Goal: Task Accomplishment & Management: Manage account settings

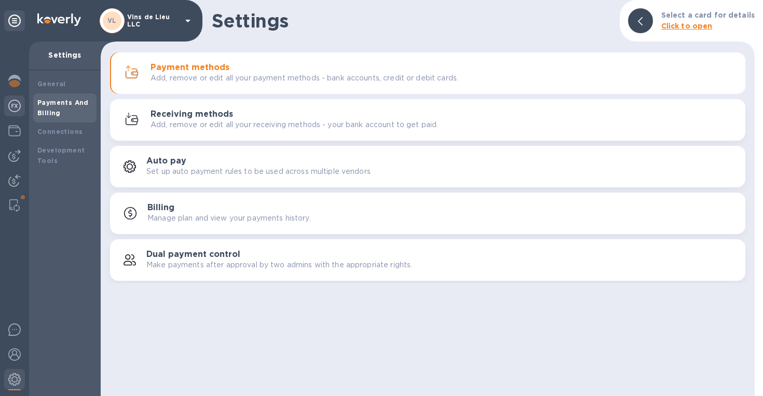
click at [22, 110] on div at bounding box center [14, 106] width 21 height 23
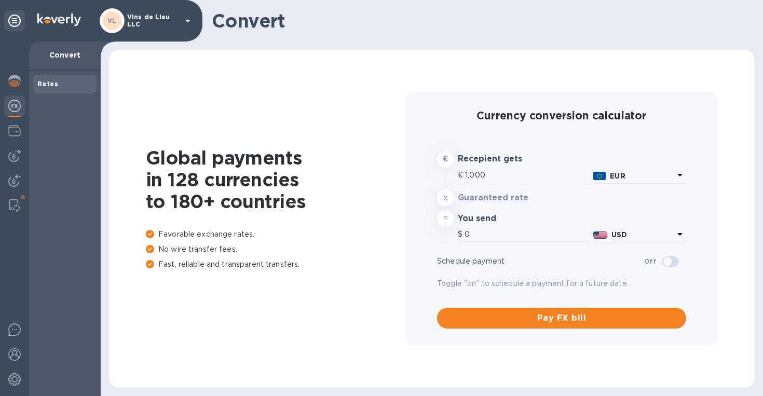
type input "1,174.36"
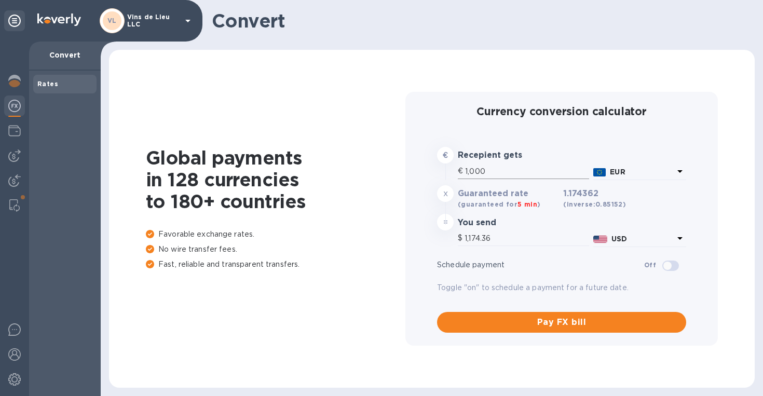
click at [492, 169] on input "1,000" at bounding box center [527, 171] width 124 height 16
type input "100"
type input "117.44"
type input "10"
type input "11.74"
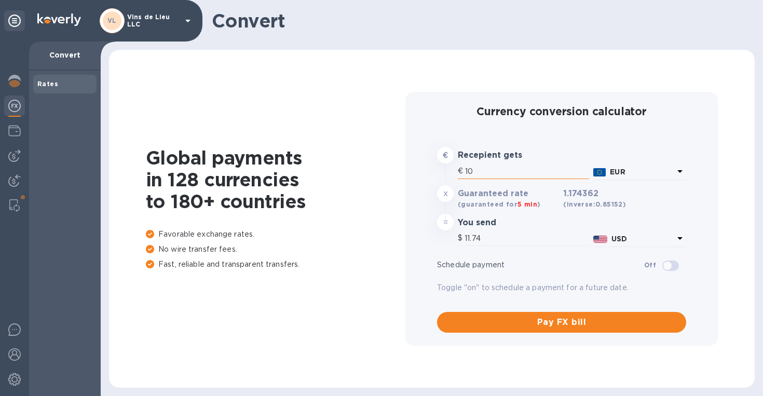
type input "1"
type input "1.17"
type input "6"
type input "7.05"
type input "67"
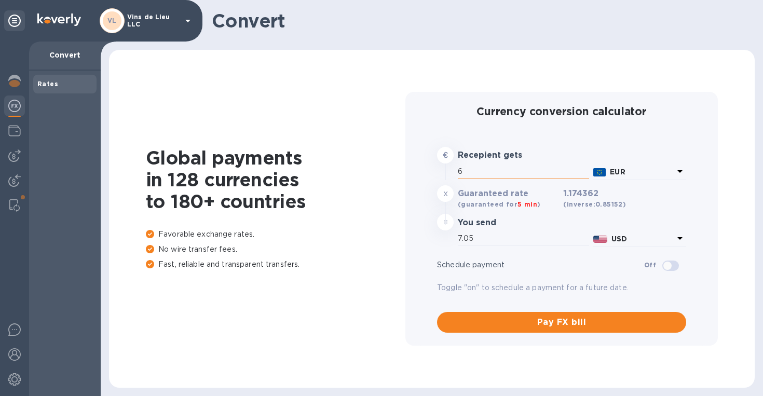
type input "78.68"
type input "676"
type input "793.87"
type input "6,762"
type input "7,941.04"
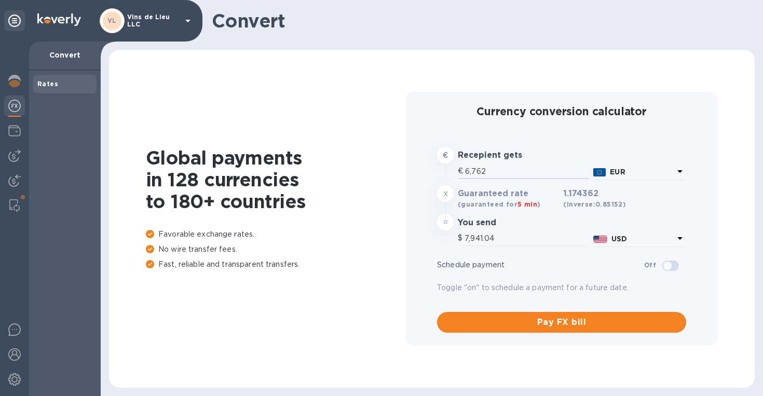
type input "676"
type input "793.87"
type input "67"
type input "78.68"
type input "6"
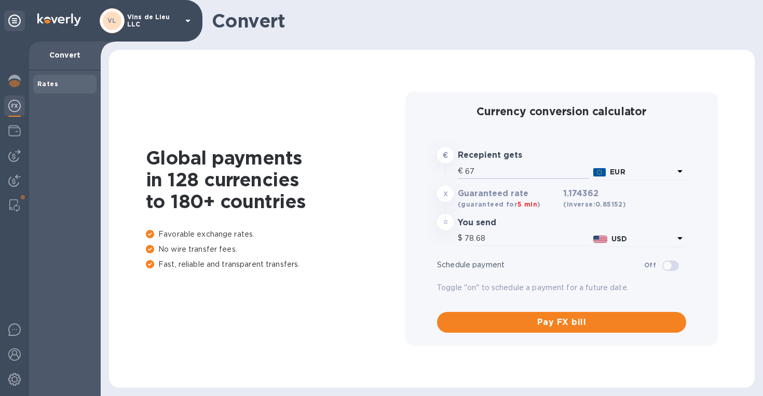
type input "7.05"
type input "1"
type input "1.17"
type input "16"
type input "18.79"
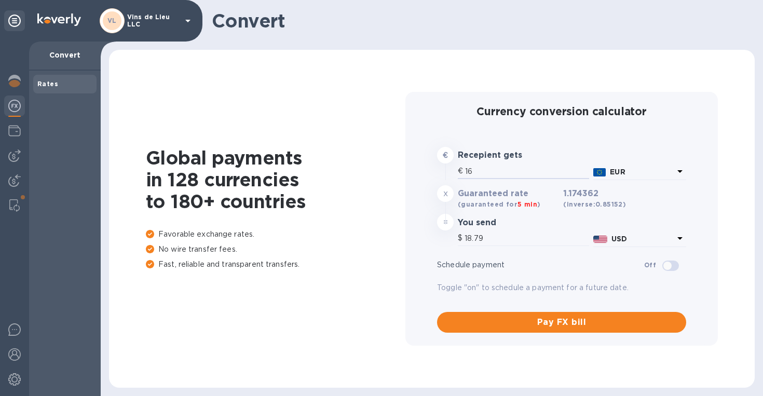
type input "163"
type input "191.42"
type input "1,638"
type input "1,923.6"
type input "16,384"
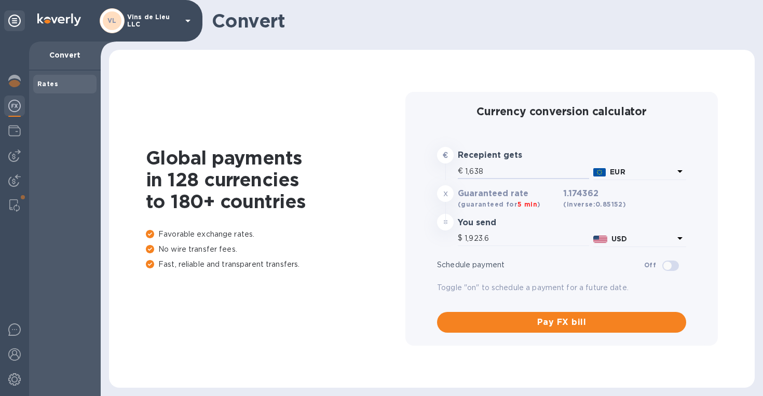
type input "19,240.75"
drag, startPoint x: 500, startPoint y: 169, endPoint x: 459, endPoint y: 169, distance: 41.5
click at [459, 169] on div "€ 16,384" at bounding box center [523, 171] width 131 height 16
type input "1"
type input "1.17"
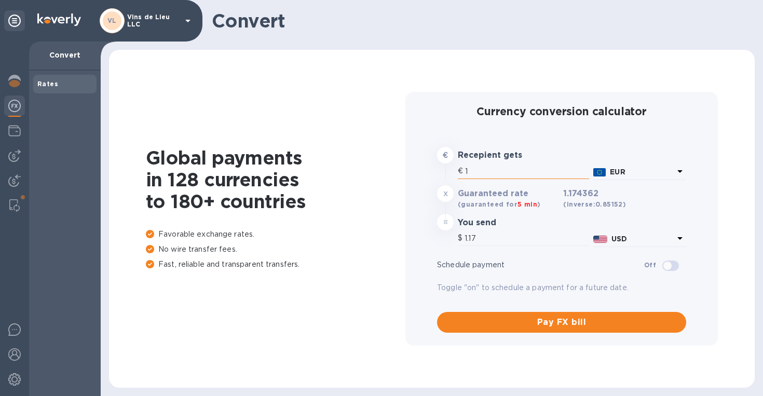
type input "13"
type input "15.27"
type input "139"
type input "163.24"
type input "1,390"
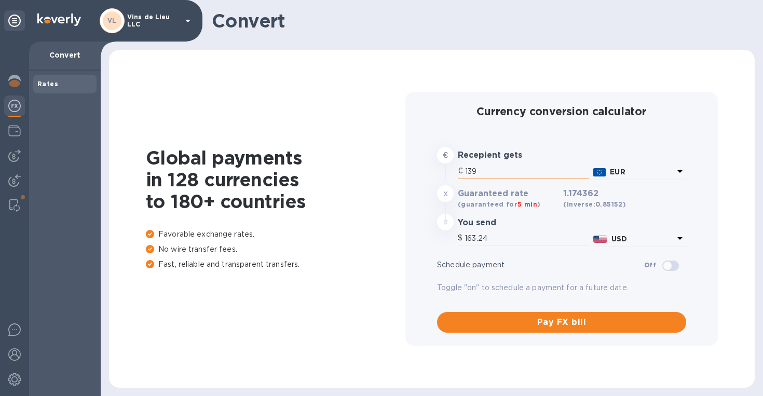
type input "1,632.36"
type input "13,906"
type input "16,330.68"
drag, startPoint x: 508, startPoint y: 173, endPoint x: 463, endPoint y: 173, distance: 45.7
click at [463, 173] on div "€ 13,906" at bounding box center [523, 171] width 131 height 16
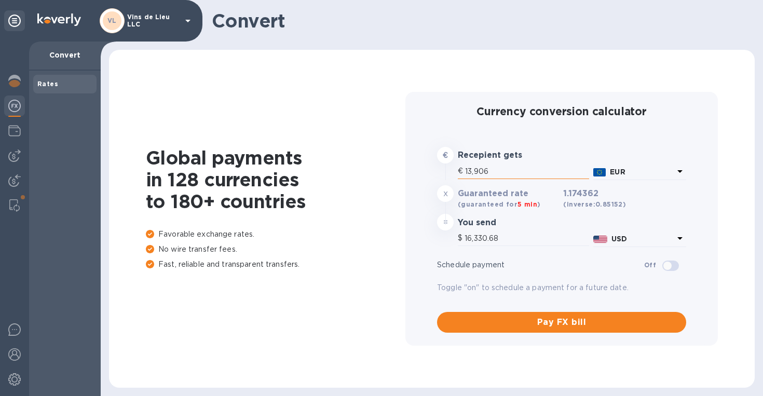
type input "6"
type input "7.05"
type input "67"
type input "78.68"
type input "676"
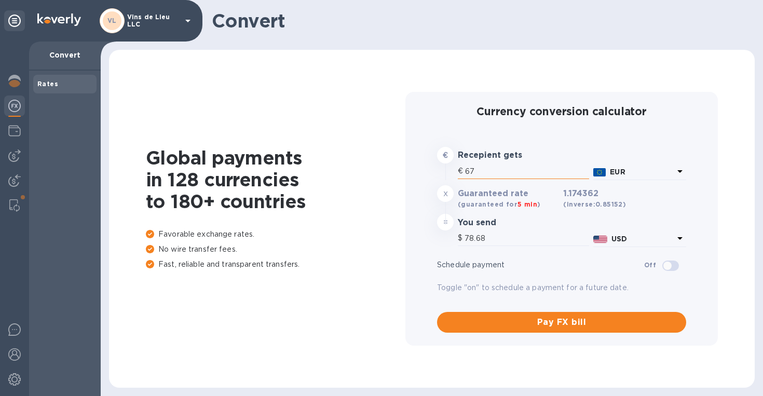
type input "793.87"
type input "6,762"
type input "7,941.04"
type input "6,762"
click at [342, 181] on h1 "Global payments in 128 currencies to 180+ countries" at bounding box center [275, 179] width 259 height 65
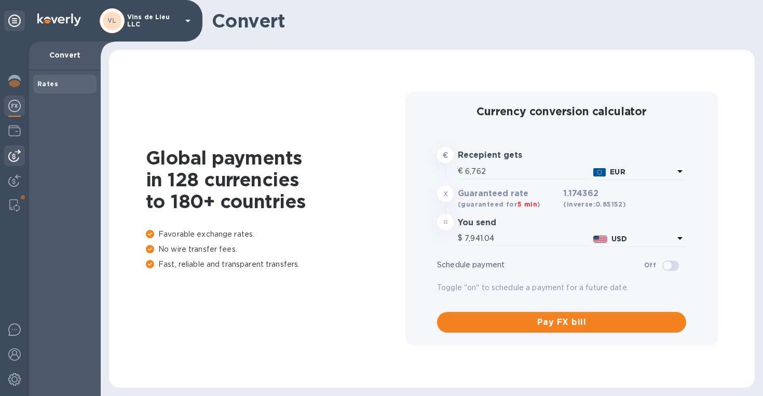
click at [17, 163] on div at bounding box center [14, 155] width 21 height 21
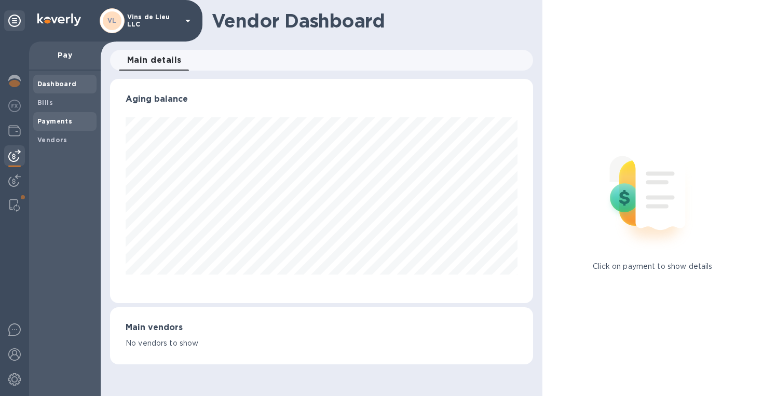
scroll to position [224, 423]
click at [50, 99] on b "Bills" at bounding box center [45, 103] width 16 height 8
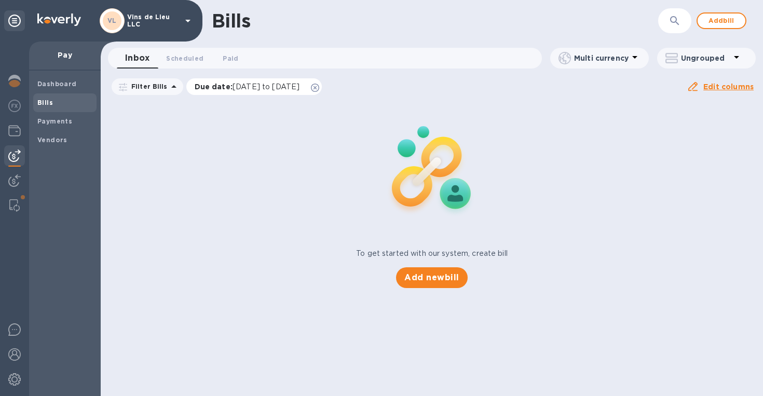
click at [319, 90] on icon at bounding box center [315, 88] width 8 height 8
click at [231, 59] on span "Paid 0" at bounding box center [231, 58] width 16 height 11
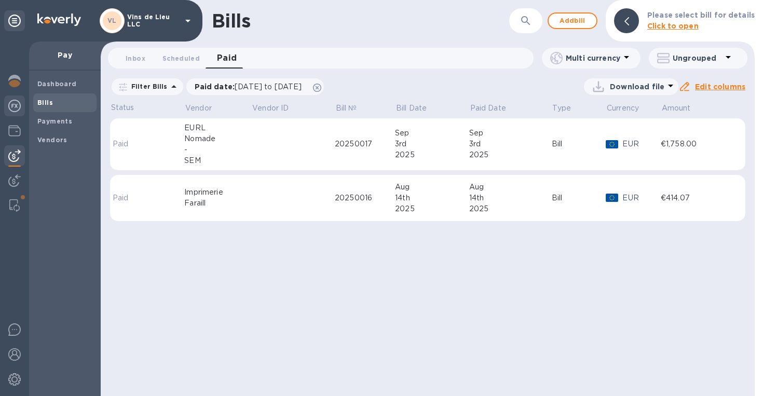
click at [14, 104] on img at bounding box center [14, 106] width 12 height 12
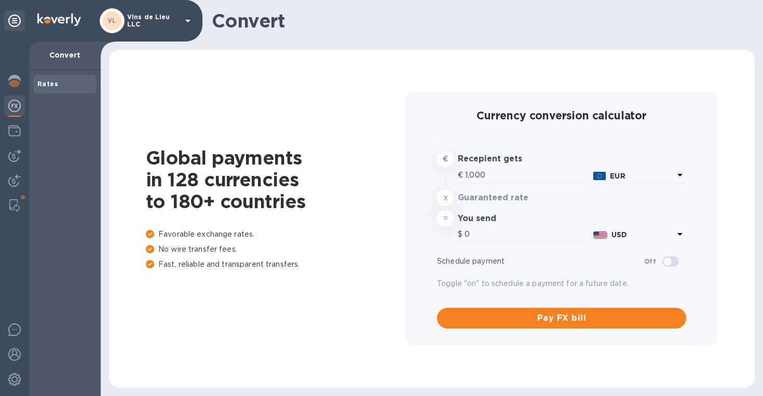
type input "1,174.36"
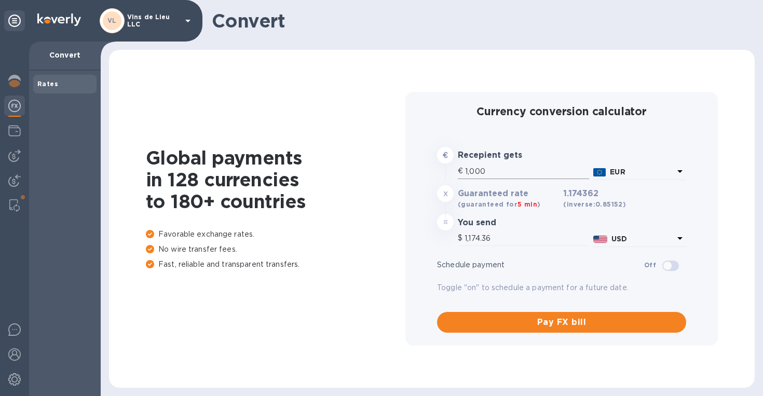
click at [520, 176] on input "1,000" at bounding box center [527, 171] width 124 height 16
click at [22, 161] on div at bounding box center [14, 155] width 21 height 21
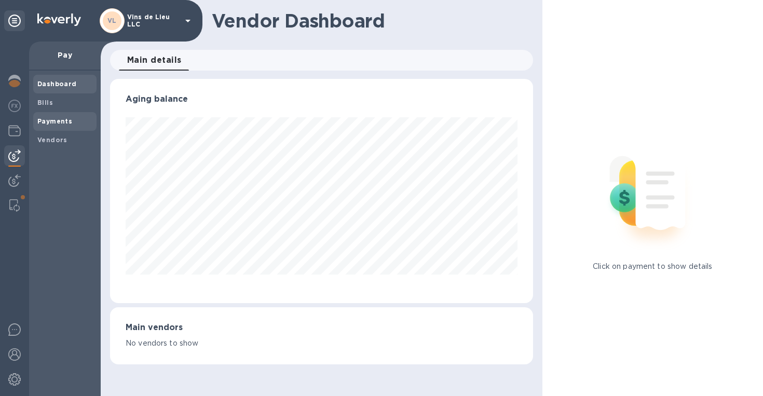
scroll to position [224, 423]
click at [65, 108] on div "Bills" at bounding box center [64, 102] width 63 height 19
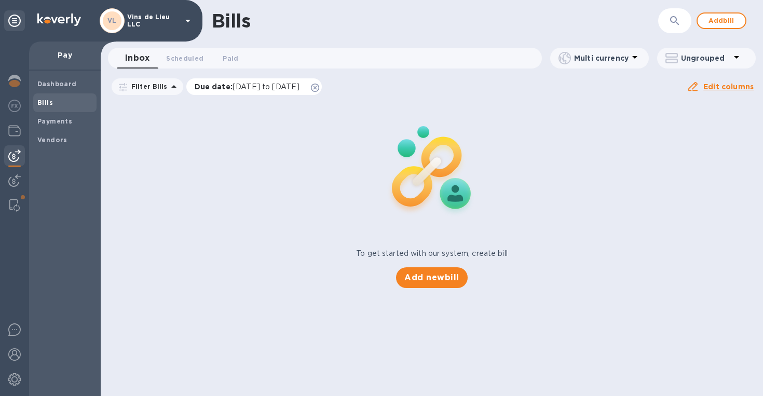
click at [319, 87] on icon at bounding box center [315, 88] width 8 height 8
click at [227, 59] on span "Paid 0" at bounding box center [231, 58] width 16 height 11
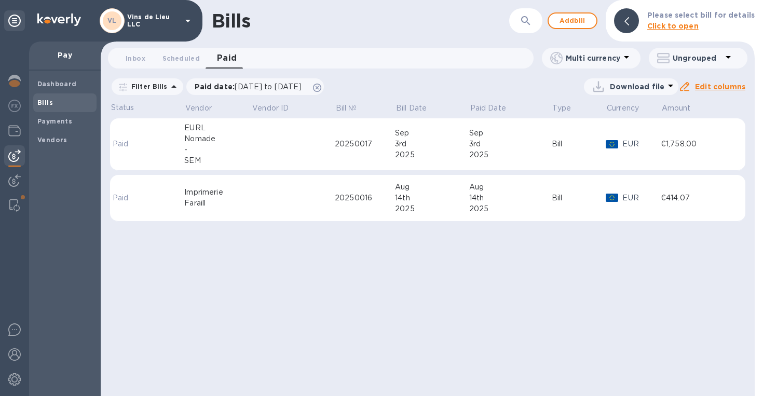
click at [231, 192] on div "Imprimerie" at bounding box center [217, 192] width 67 height 11
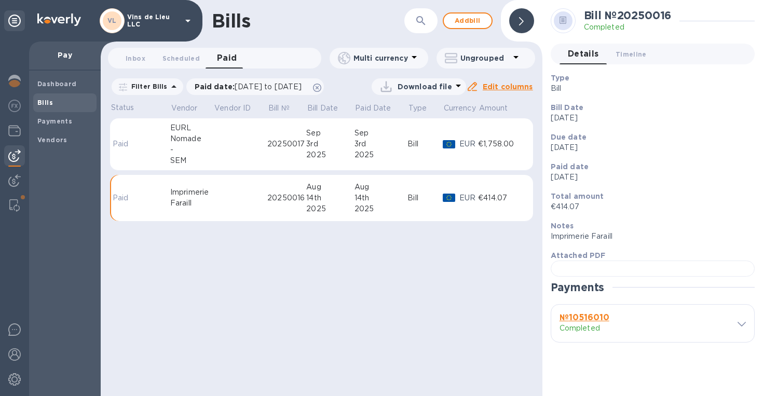
scroll to position [233, 0]
click at [723, 336] on div "№ 10516010 Completed" at bounding box center [644, 323] width 175 height 25
click at [739, 326] on icon at bounding box center [741, 324] width 8 height 5
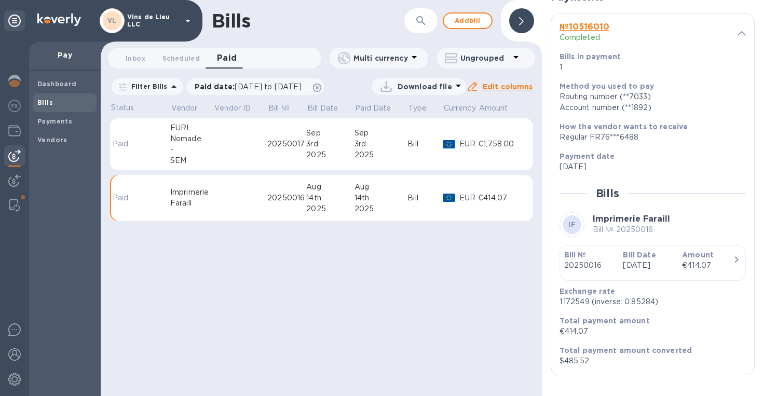
scroll to position [568, 0]
click at [13, 102] on img at bounding box center [14, 106] width 12 height 12
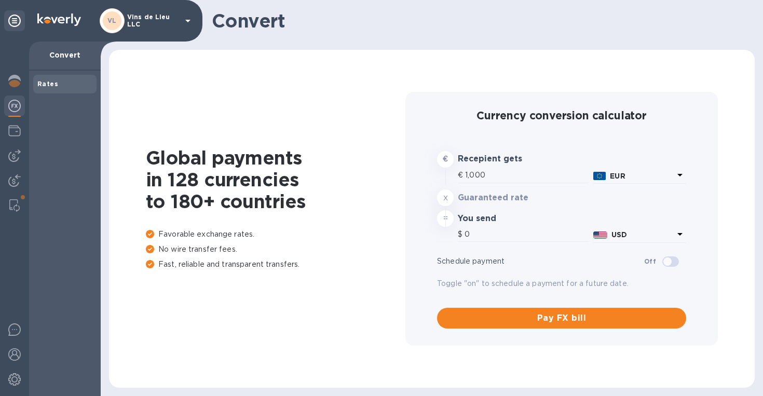
type input "1,174.36"
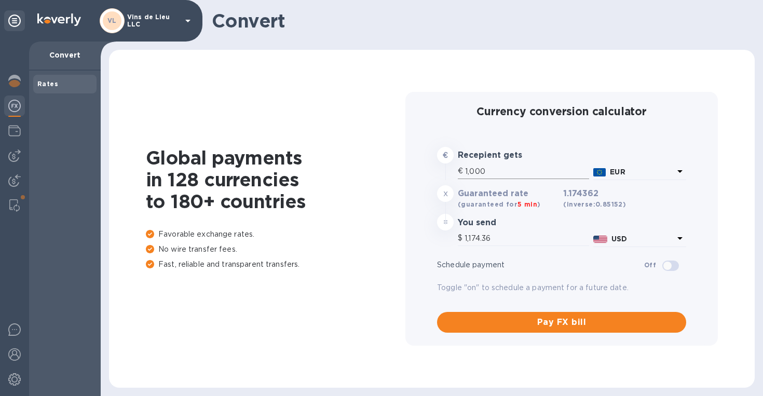
click at [495, 171] on input "1,000" at bounding box center [527, 171] width 124 height 16
type input "100"
type input "117.44"
type input "10"
type input "11.74"
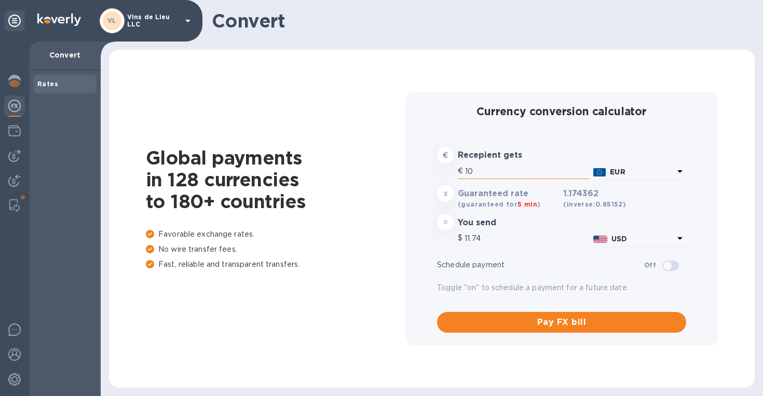
type input "1"
type input "1.17"
type input "7"
type input "8.22"
type input "70"
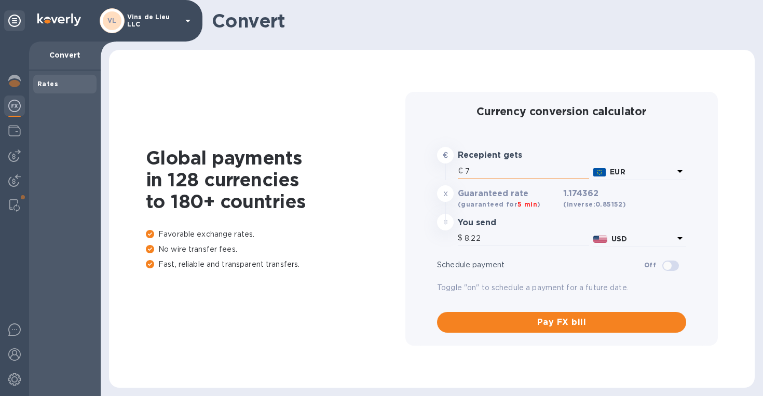
type input "82.21"
type input "702"
type input "824.4"
type input "7,028"
type input "8,253.42"
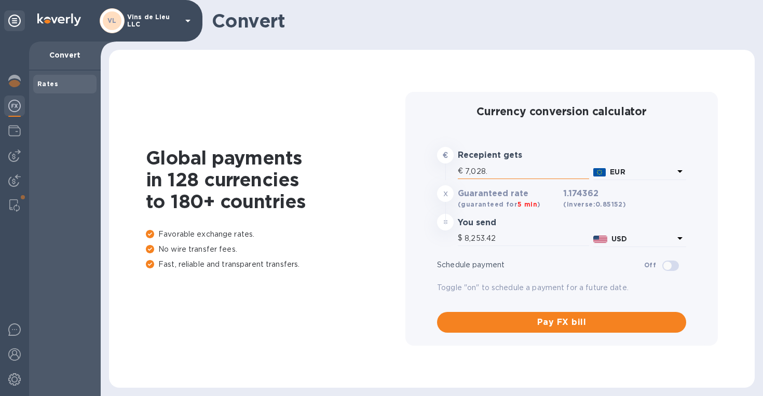
type input "7,028.8"
type input "8,254.36"
drag, startPoint x: 502, startPoint y: 169, endPoint x: 462, endPoint y: 170, distance: 40.5
click at [462, 170] on div "€ 7,028.8" at bounding box center [523, 171] width 131 height 16
type input "3"
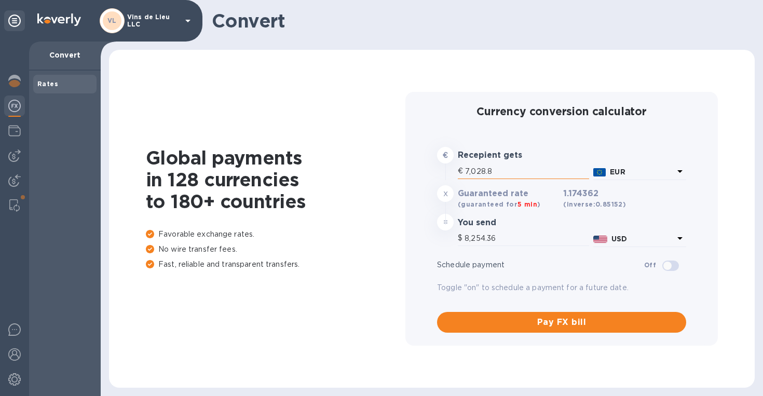
type input "3.52"
type input "33"
type input "38.75"
type input "336"
type input "394.59"
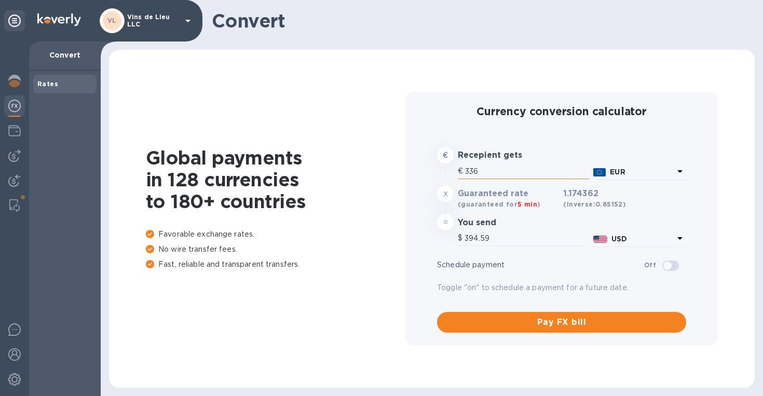
type input "3,363"
type input "3,949.38"
type input "3,363.2"
type input "3,949.61"
type input "3,363."
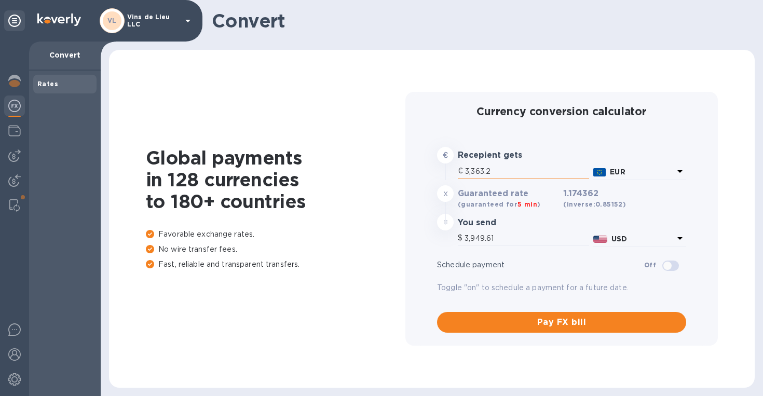
type input "3,949.38"
type input "336"
type input "394.59"
type input "33"
type input "38.75"
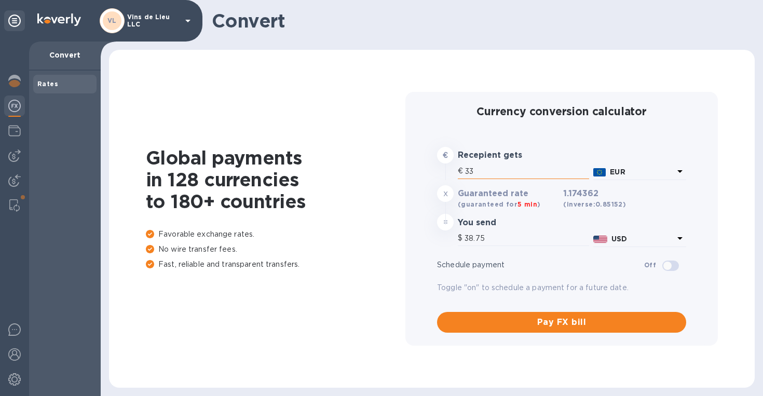
type input "3"
type input "3.52"
type input "2"
type input "2.35"
type input "25"
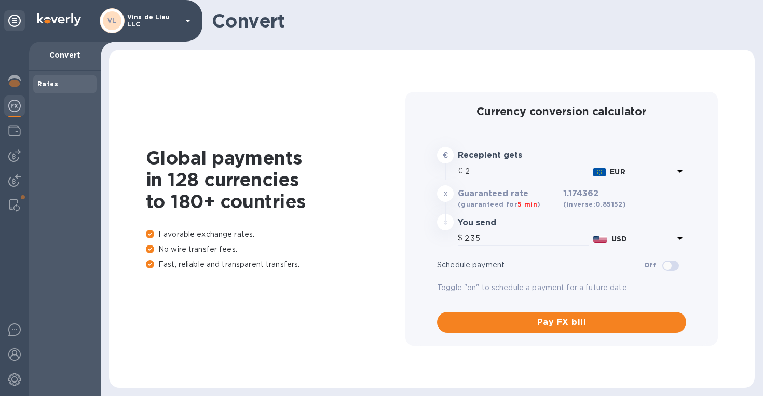
type input "29.36"
type input "252"
type input "295.94"
type input "25"
type input "29.36"
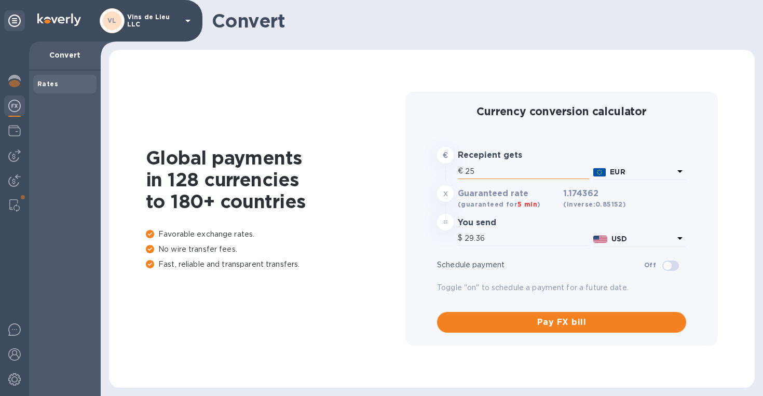
type input "2"
type input "2.35"
type input "4"
type input "4.7"
type input "40"
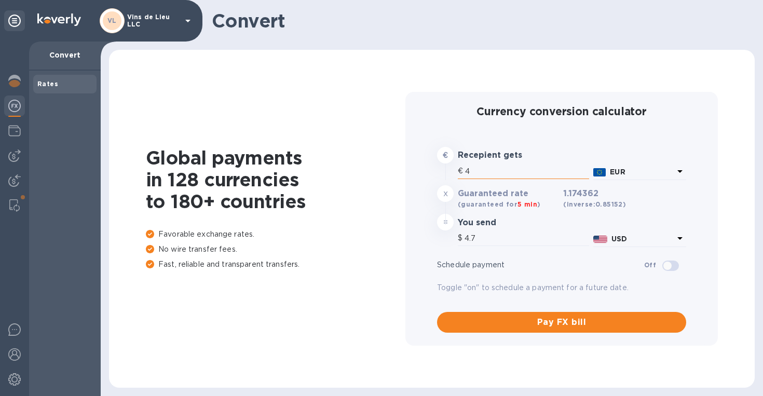
type input "46.97"
type input "407"
type input "477.97"
type input "407.7"
type input "478.79"
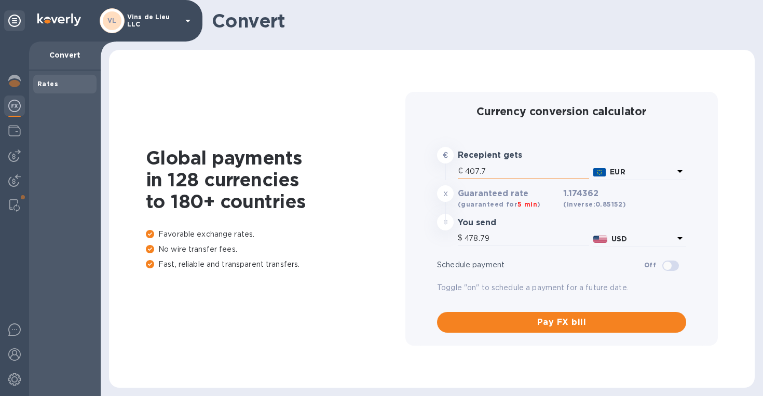
type input "407."
type input "477.97"
type input "40"
type input "46.97"
type input "4"
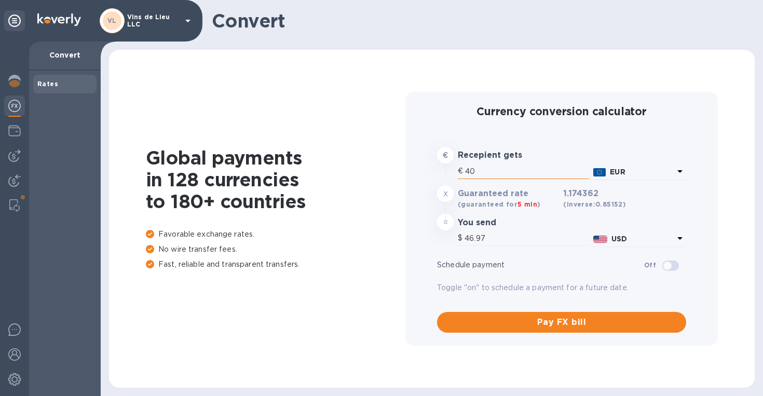
type input "4.7"
type input "7"
type input "8.22"
type input "74"
type input "86.9"
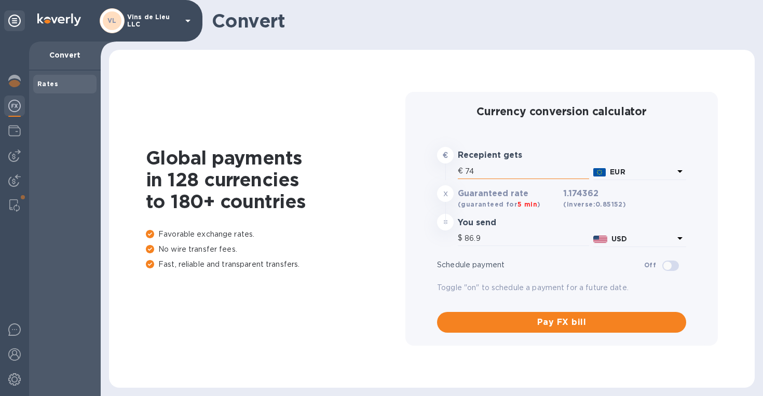
type input "743"
type input "872.55"
type input "7,436"
type input "8,732.56"
type input "7,436.5"
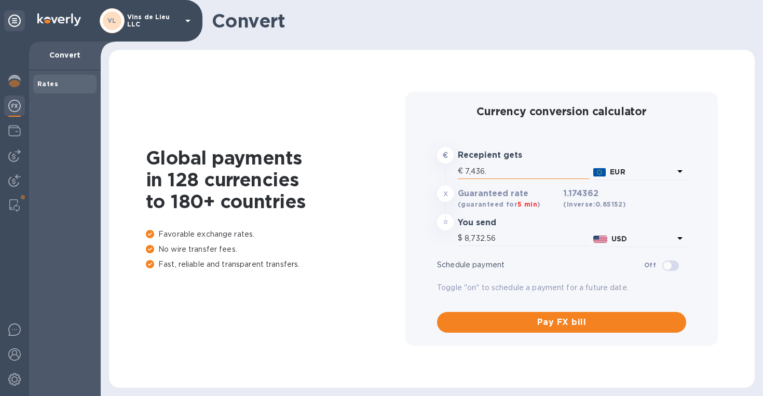
type input "8,733.14"
type input "7,436.5"
click at [17, 155] on img at bounding box center [14, 155] width 12 height 12
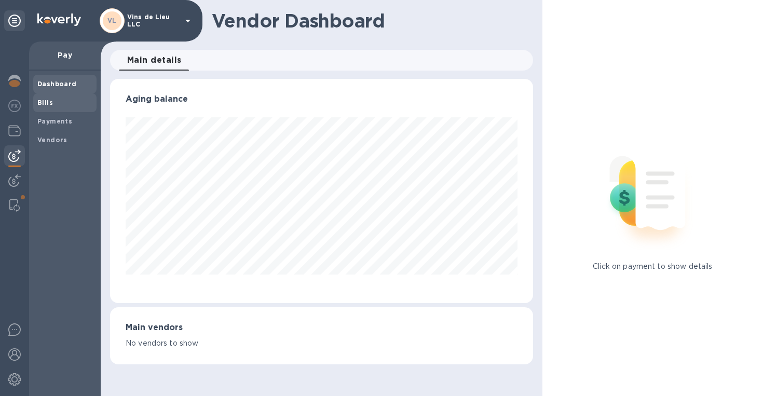
scroll to position [224, 423]
click at [48, 102] on b "Bills" at bounding box center [45, 103] width 16 height 8
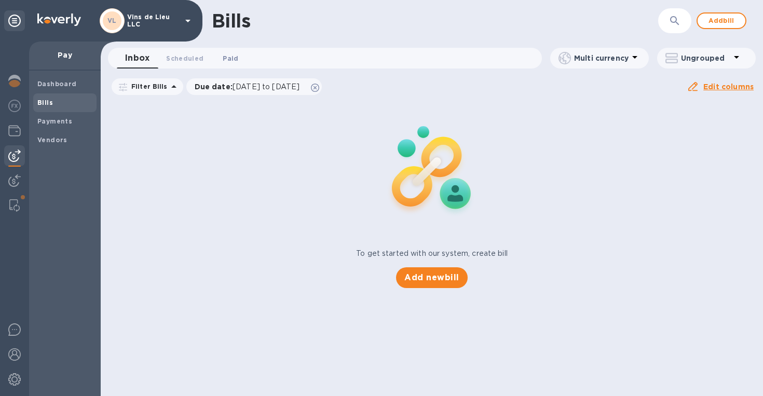
click at [238, 55] on span "Paid 0" at bounding box center [230, 58] width 21 height 11
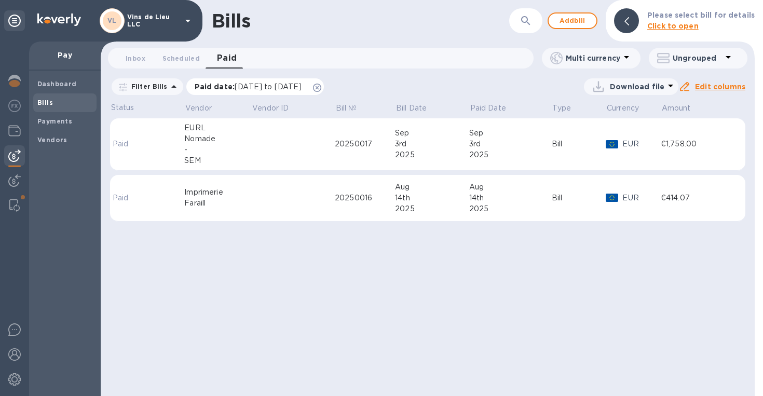
click at [321, 87] on icon at bounding box center [317, 88] width 8 height 8
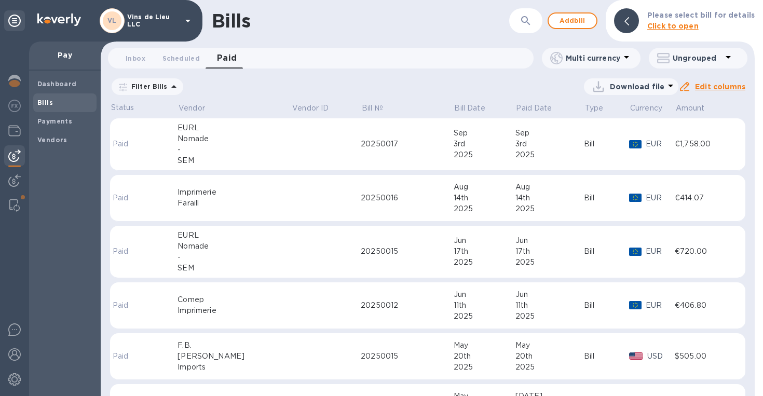
click at [228, 252] on div "-" at bounding box center [234, 257] width 114 height 11
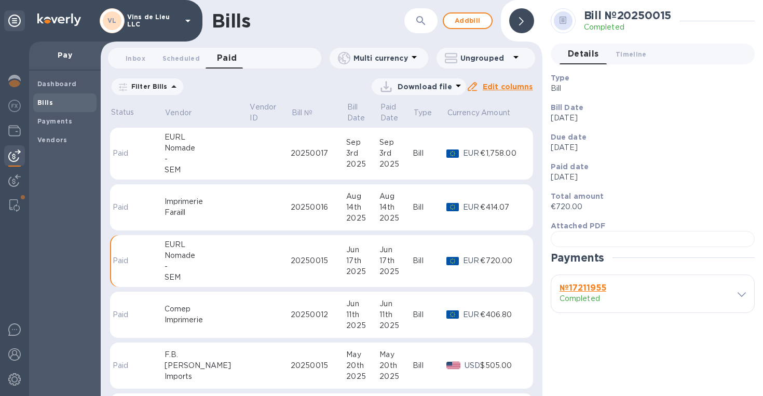
scroll to position [203, 0]
click at [737, 297] on icon at bounding box center [741, 294] width 8 height 5
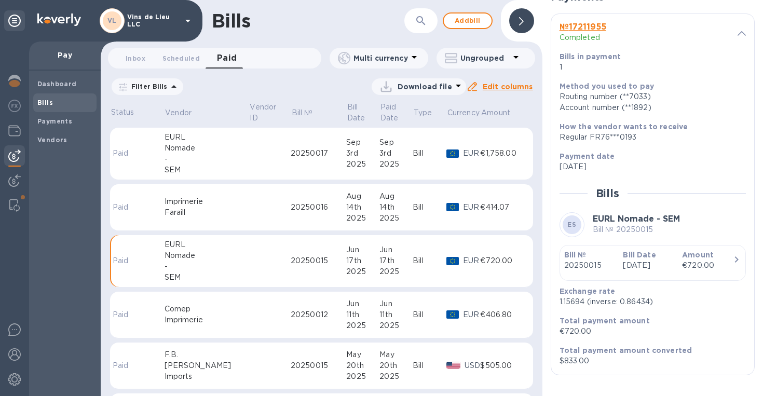
scroll to position [538, 0]
click at [249, 154] on td at bounding box center [270, 154] width 42 height 52
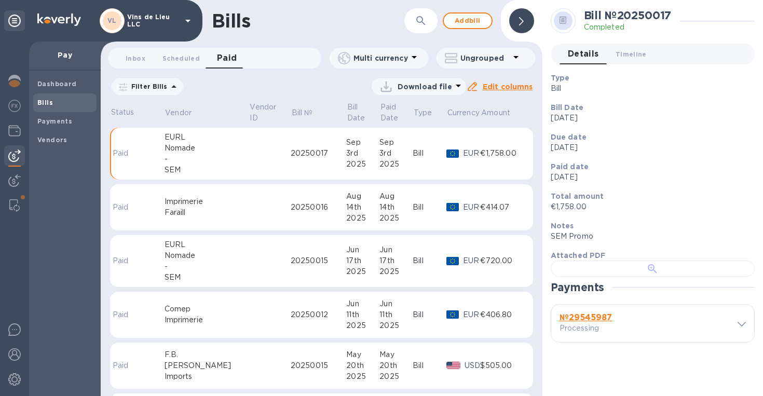
scroll to position [233, 0]
click at [738, 326] on icon at bounding box center [741, 324] width 8 height 5
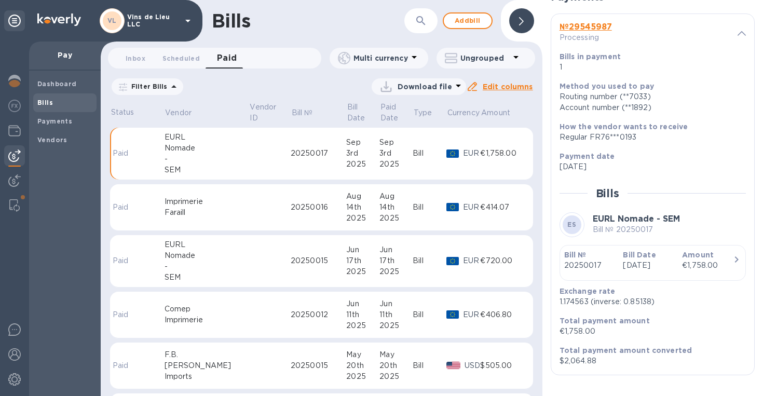
scroll to position [557, 0]
click at [21, 103] on div at bounding box center [14, 106] width 21 height 23
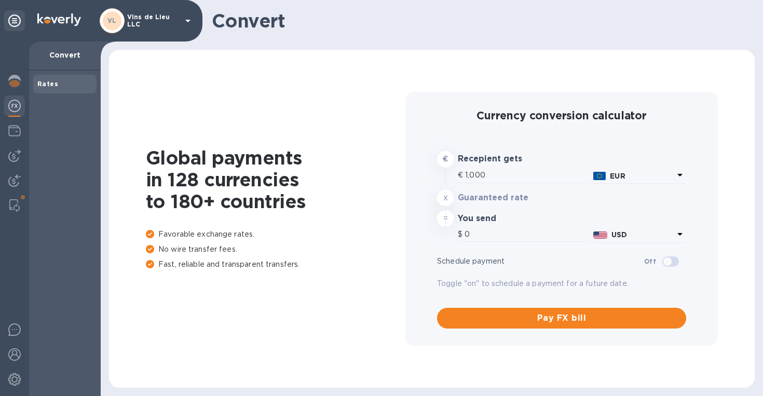
type input "1,174.77"
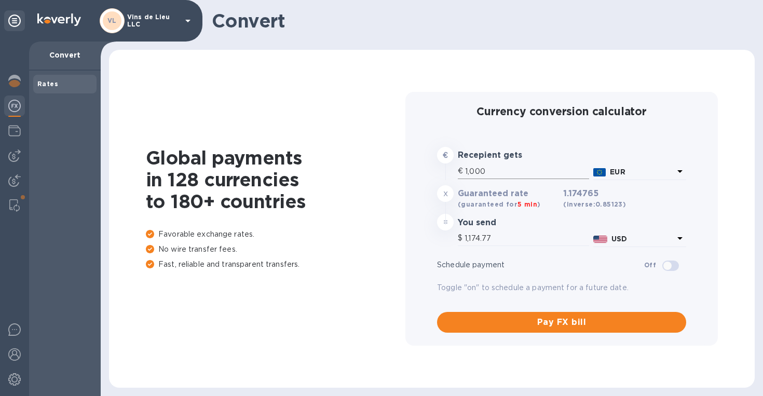
click at [489, 169] on input "1,000" at bounding box center [527, 171] width 124 height 16
type input "100"
type input "117.48"
type input "10"
type input "11.75"
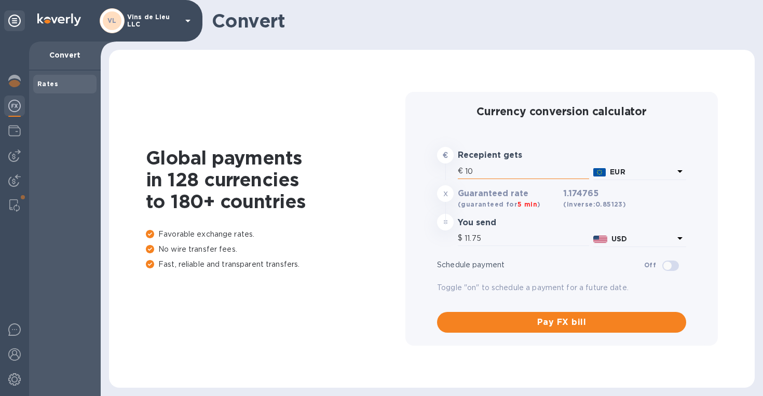
type input "1"
type input "1.17"
type input "10"
type input "11.75"
type input "108"
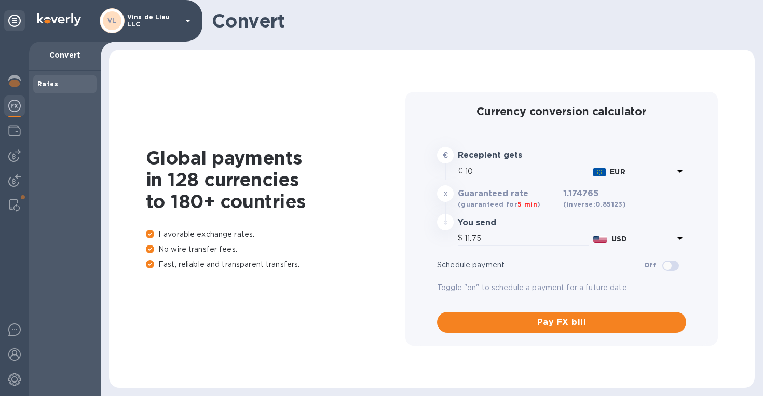
type input "126.87"
type input "108"
click at [18, 158] on img at bounding box center [14, 155] width 12 height 12
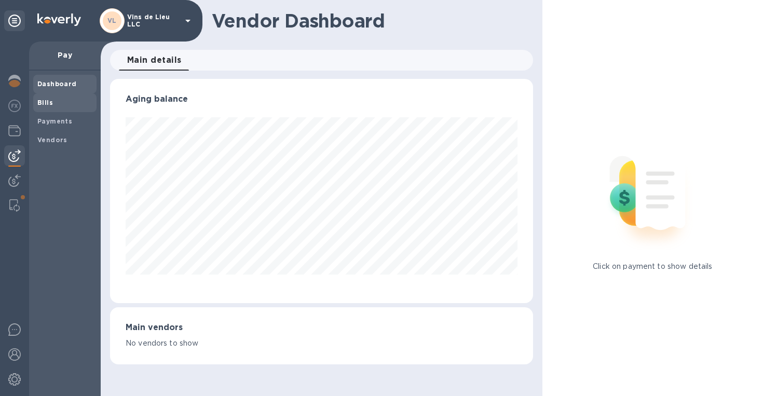
scroll to position [224, 423]
click at [68, 99] on span "Bills" at bounding box center [64, 103] width 55 height 10
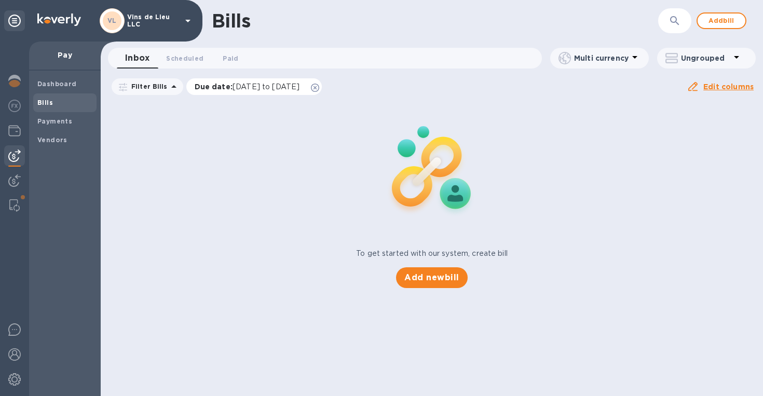
click at [322, 85] on div "Due date : [DATE] to [DATE]" at bounding box center [254, 86] width 136 height 17
click at [319, 90] on icon at bounding box center [315, 88] width 8 height 8
click at [230, 53] on span "Paid 0" at bounding box center [231, 58] width 16 height 11
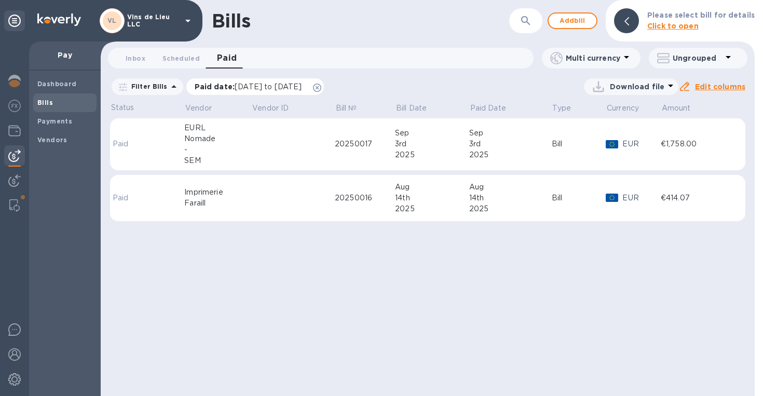
click at [321, 86] on icon at bounding box center [317, 88] width 8 height 8
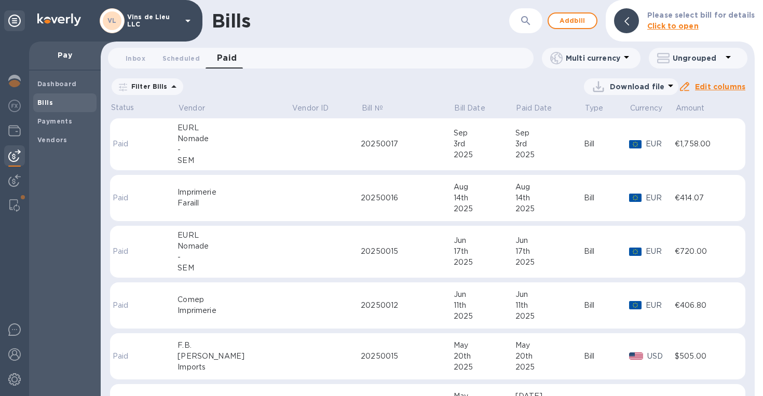
click at [218, 149] on div "-" at bounding box center [234, 149] width 114 height 11
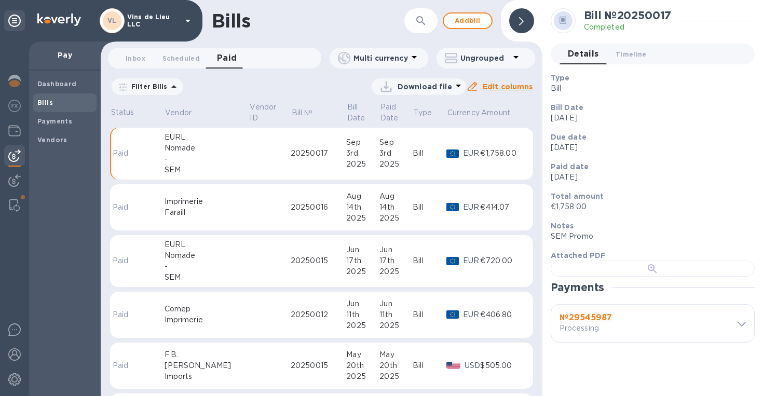
scroll to position [233, 0]
click at [736, 342] on div "№ 29545987 Processing" at bounding box center [652, 323] width 203 height 37
click at [737, 328] on span at bounding box center [741, 324] width 8 height 10
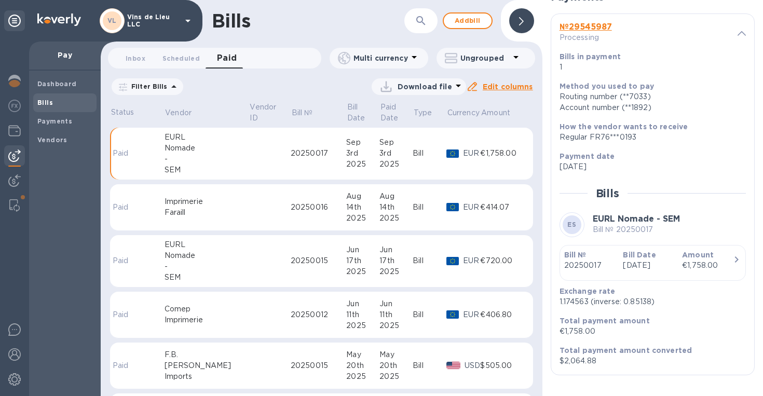
scroll to position [557, 0]
click at [75, 102] on span "Bills" at bounding box center [64, 103] width 55 height 10
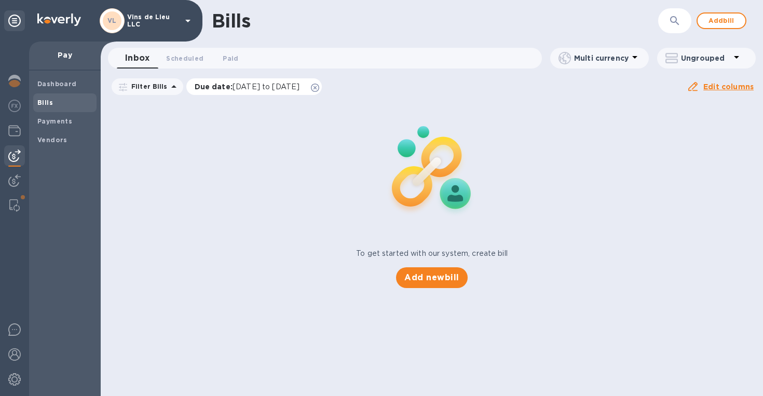
click at [319, 89] on icon at bounding box center [315, 88] width 8 height 8
click at [234, 59] on span "Paid 0" at bounding box center [231, 58] width 16 height 11
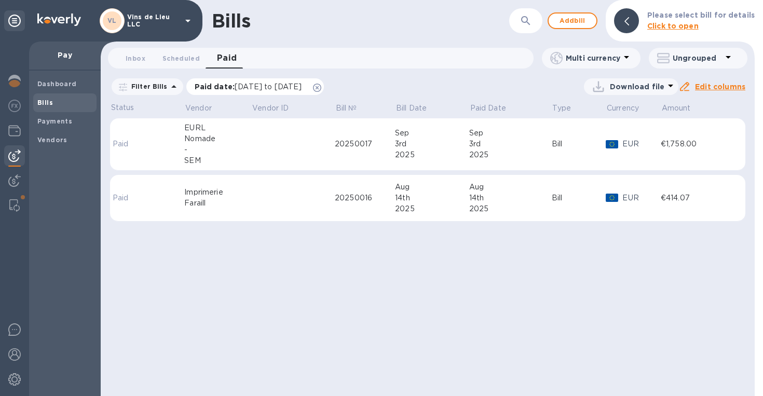
click at [321, 86] on icon at bounding box center [317, 88] width 8 height 8
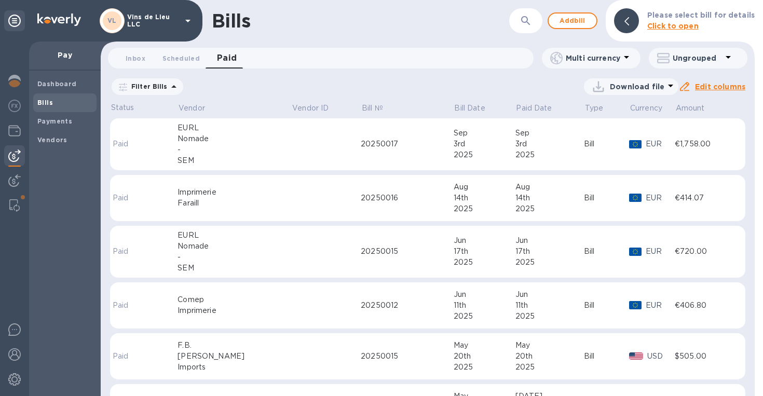
click at [189, 239] on div "EURL" at bounding box center [234, 235] width 114 height 11
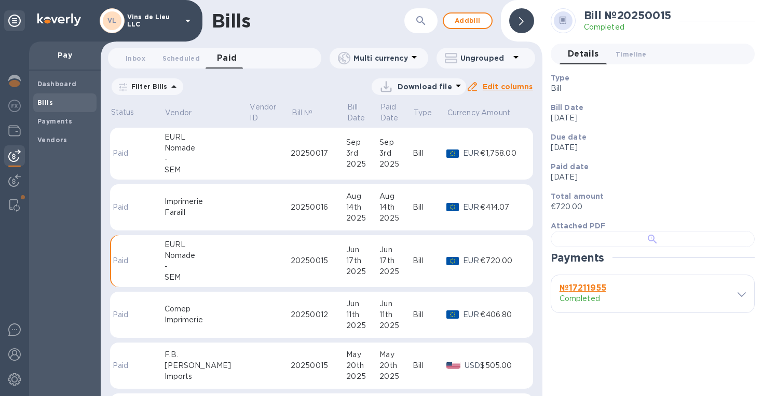
scroll to position [203, 0]
click at [733, 312] on div "№ 17211955 Completed" at bounding box center [652, 293] width 203 height 37
click at [737, 299] on span at bounding box center [741, 294] width 8 height 10
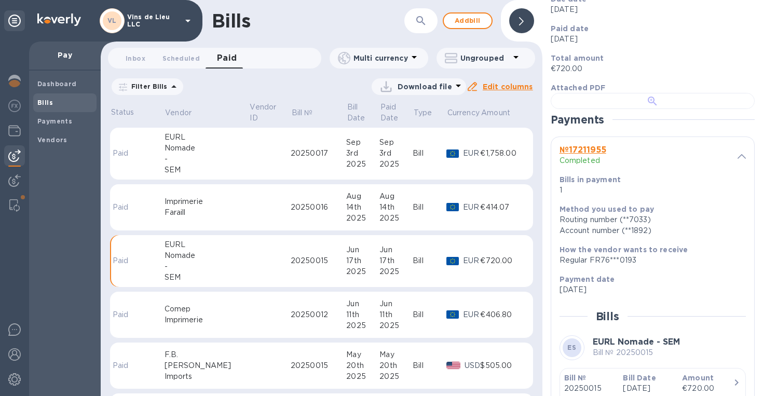
scroll to position [133, 0]
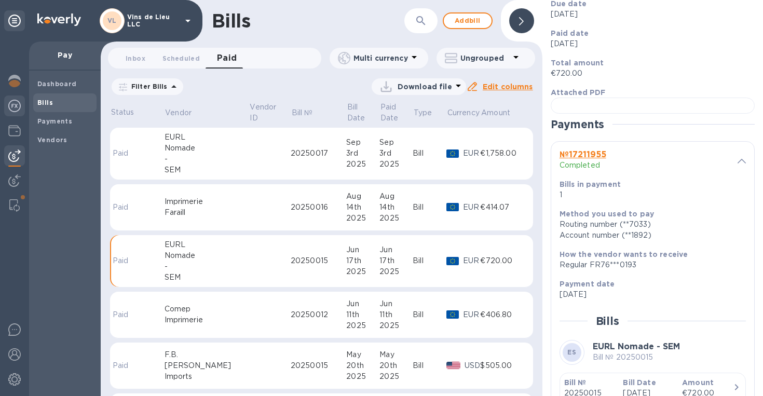
click at [16, 104] on img at bounding box center [14, 106] width 12 height 12
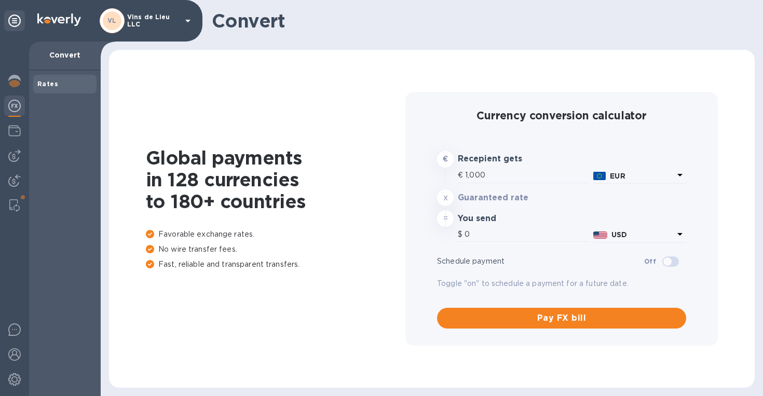
type input "1,174.77"
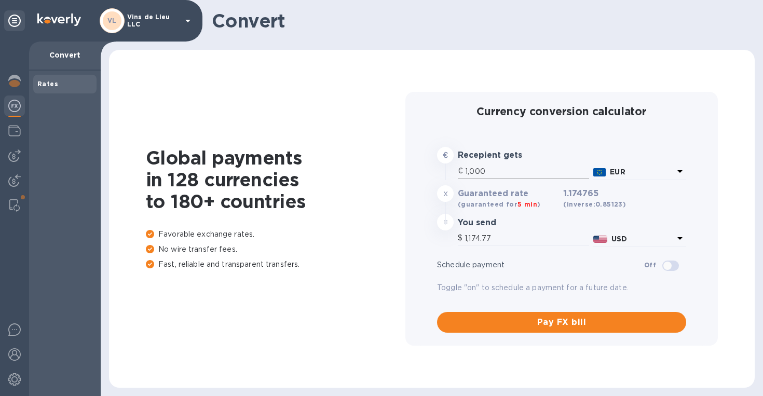
click at [503, 177] on input "1,000" at bounding box center [527, 171] width 124 height 16
type input "100"
type input "117.48"
type input "10"
type input "11.75"
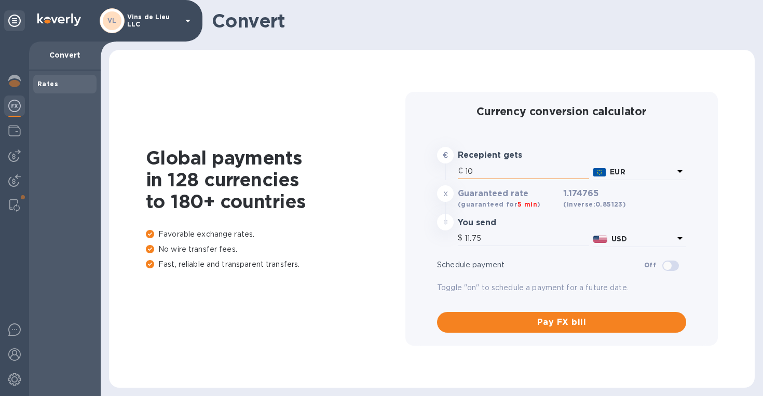
type input "108"
type input "126.87"
type input "108"
click at [17, 145] on div at bounding box center [14, 155] width 21 height 21
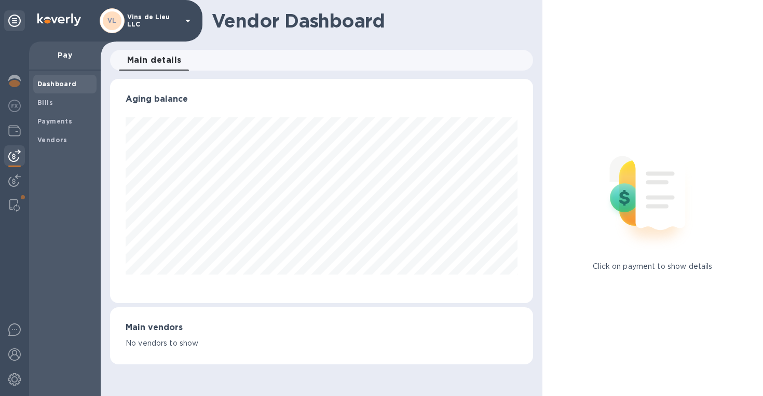
scroll to position [224, 423]
click at [54, 109] on div "Bills" at bounding box center [64, 102] width 63 height 19
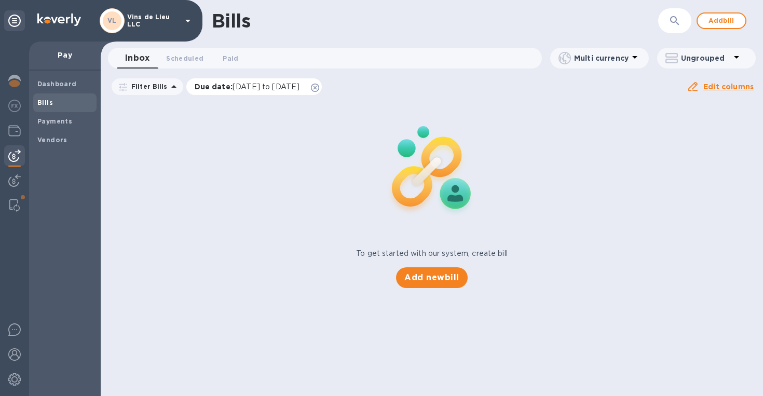
click at [319, 85] on icon at bounding box center [315, 88] width 8 height 8
click at [228, 57] on span "Paid 0" at bounding box center [231, 58] width 16 height 11
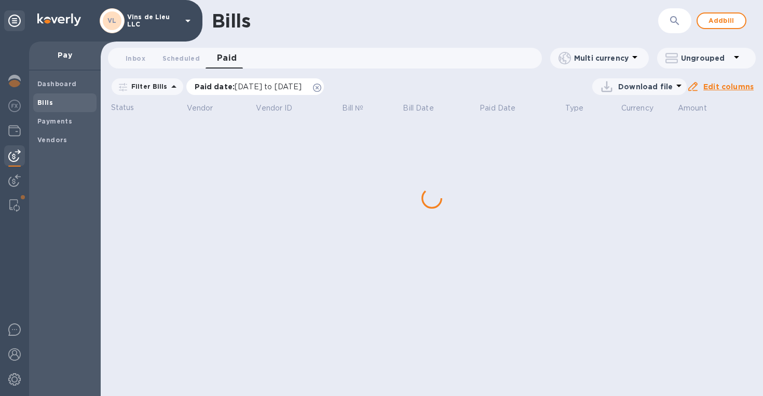
click at [324, 88] on div "Paid date : [DATE] to [DATE]" at bounding box center [255, 86] width 138 height 17
click at [321, 85] on icon at bounding box center [317, 88] width 8 height 8
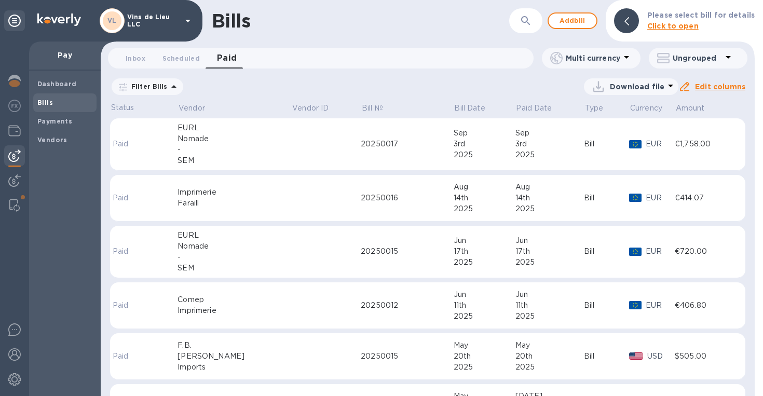
click at [194, 147] on div "-" at bounding box center [234, 149] width 114 height 11
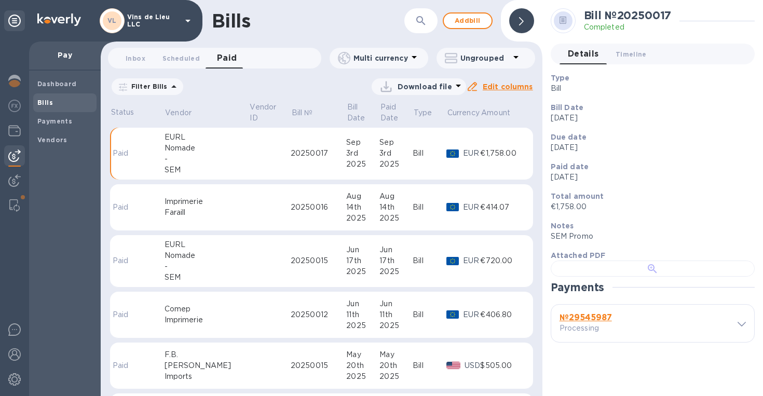
scroll to position [233, 0]
click at [737, 326] on icon at bounding box center [741, 324] width 8 height 5
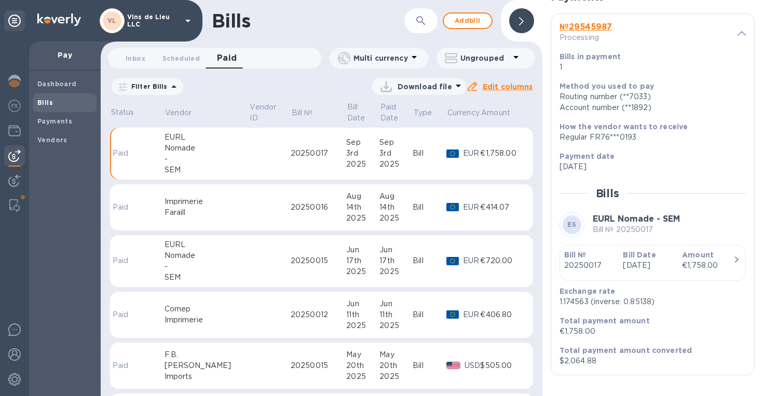
scroll to position [547, 0]
click at [208, 272] on div "SEM" at bounding box center [206, 277] width 85 height 11
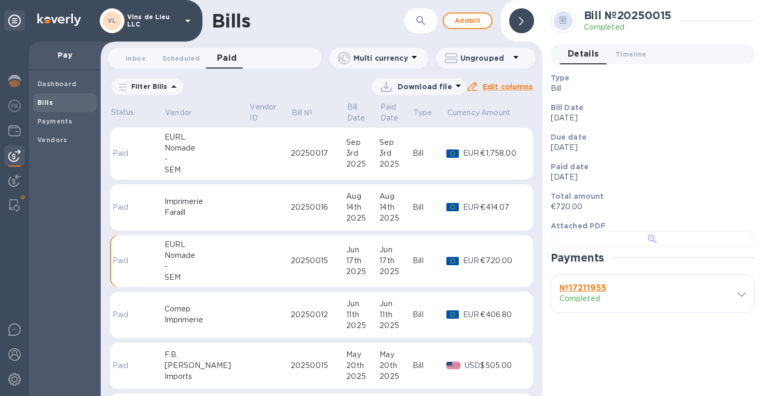
scroll to position [203, 0]
click at [730, 299] on div at bounding box center [738, 294] width 16 height 10
click at [737, 297] on icon at bounding box center [741, 294] width 8 height 5
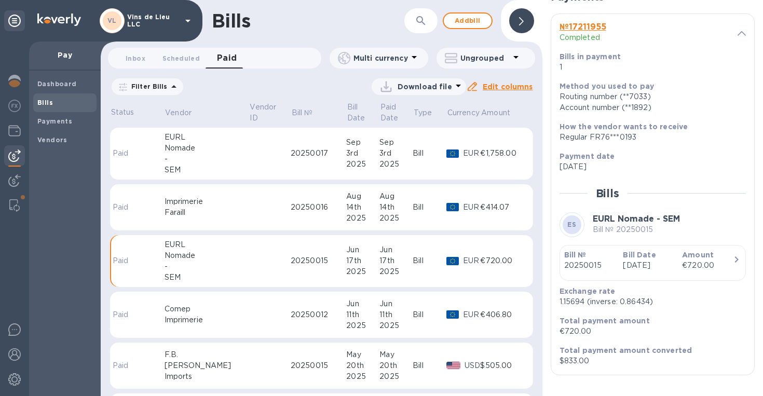
scroll to position [538, 0]
click at [196, 162] on div "-" at bounding box center [206, 159] width 85 height 11
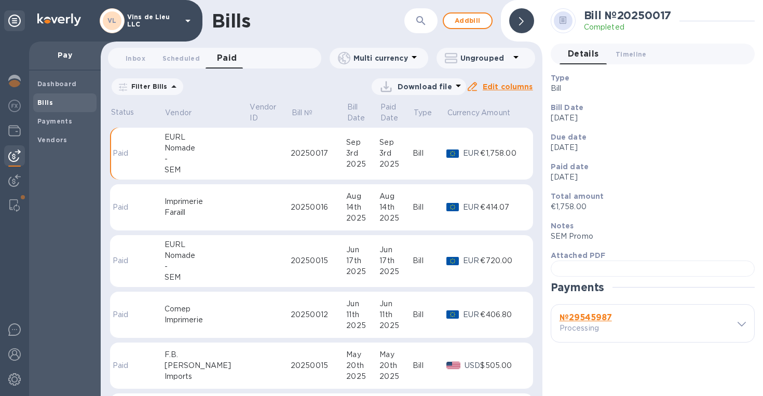
scroll to position [188, 0]
click at [629, 260] on div at bounding box center [652, 268] width 204 height 16
click at [16, 103] on img at bounding box center [14, 106] width 12 height 12
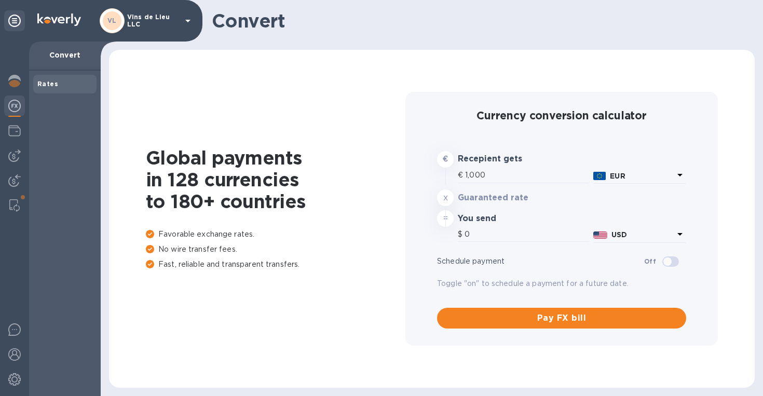
type input "1,174.46"
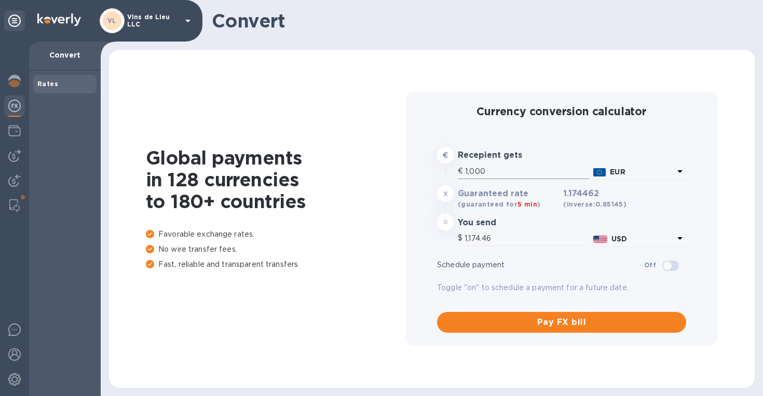
click at [507, 177] on input "1,000" at bounding box center [527, 171] width 124 height 16
type input "100"
type input "117.45"
type input "10"
type input "11.74"
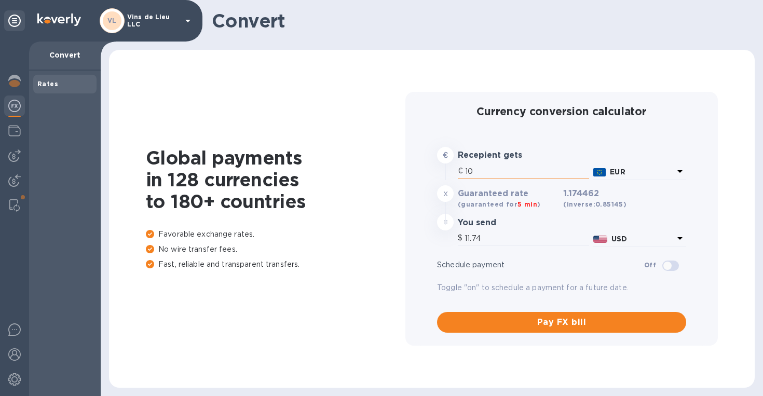
type input "1"
type input "1.17"
type input "3"
type input "3.52"
type input "30"
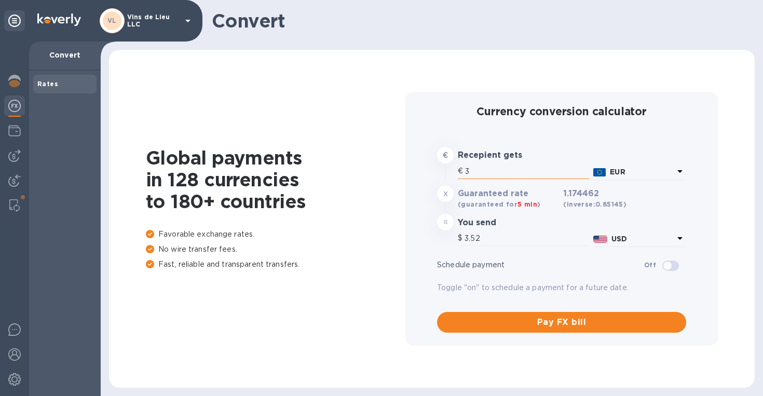
type input "35.23"
type input "304"
type input "357.04"
type input "304.2"
type input "357.27"
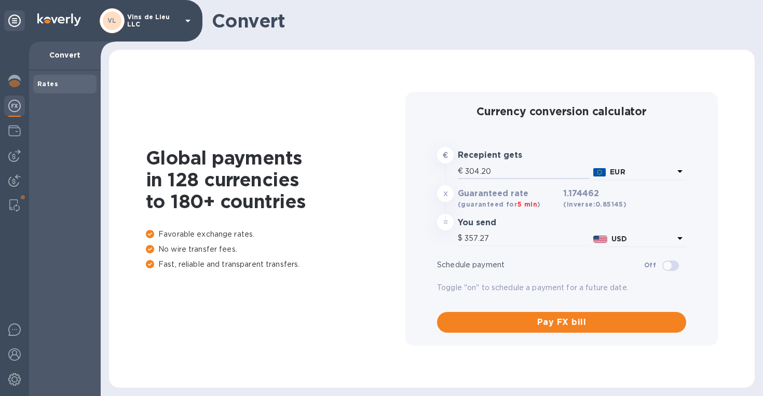
click at [390, 246] on p "No wire transfer fees." at bounding box center [275, 249] width 259 height 11
drag, startPoint x: 493, startPoint y: 176, endPoint x: 465, endPoint y: 173, distance: 28.2
click at [465, 173] on input "304.20" at bounding box center [527, 171] width 124 height 16
type input "4"
type input "4.7"
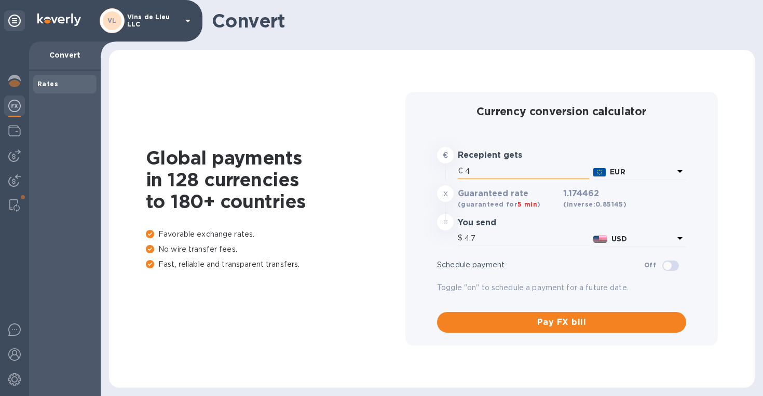
type input "42"
type input "49.33"
type input "423"
type input "496.8"
type input "4,232"
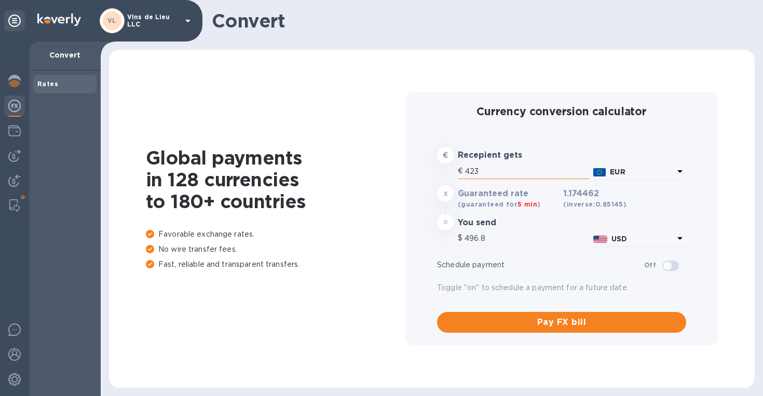
type input "4,970.32"
type input "4,232"
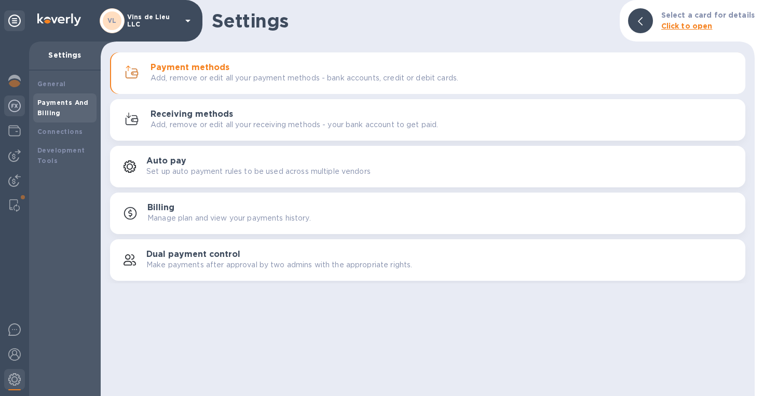
click at [16, 114] on div at bounding box center [14, 106] width 21 height 23
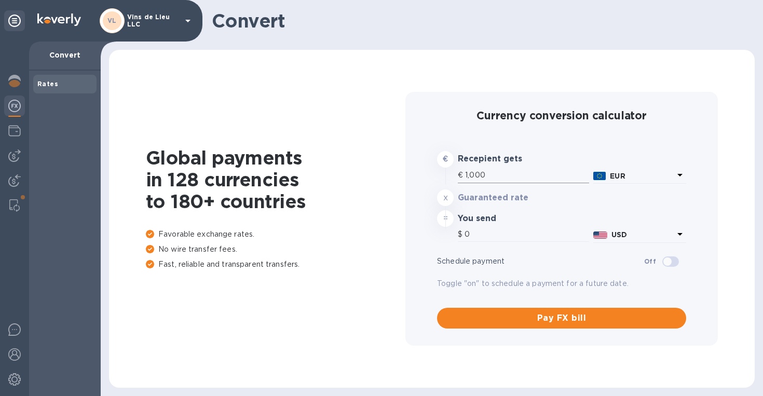
type input "1,174.46"
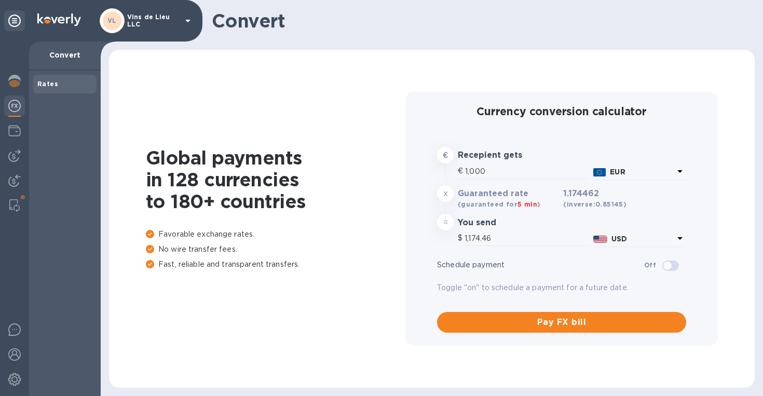
click at [510, 182] on div "€ 1,000" at bounding box center [523, 172] width 135 height 22
click at [503, 176] on input "1,000" at bounding box center [527, 171] width 124 height 16
type input "100"
type input "117.45"
type input "10"
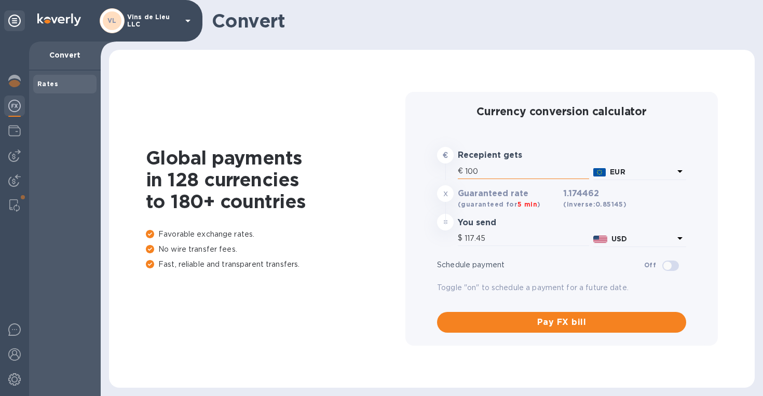
type input "11.74"
type input "1"
type input "1.17"
type input "7"
type input "8.22"
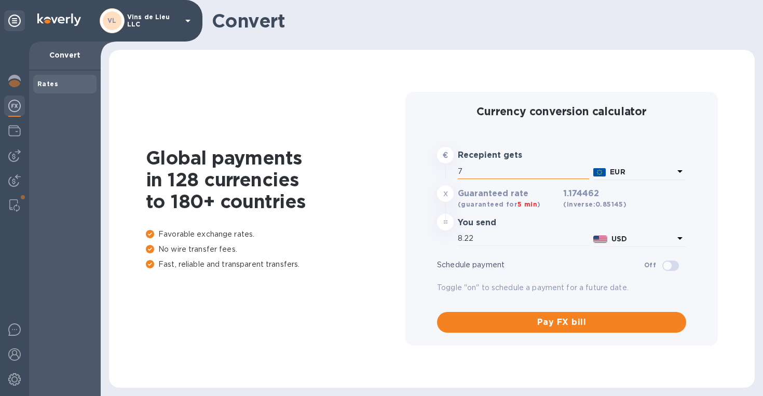
type input "72"
type input "84.56"
type input "721"
type input "846.79"
type input "7,216"
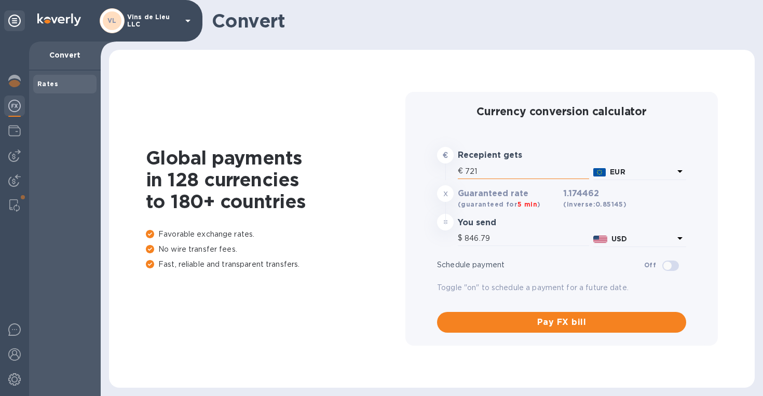
type input "8,474.92"
type input "72,169"
type input "84,759.75"
type input "72,169.7"
type input "84,760.57"
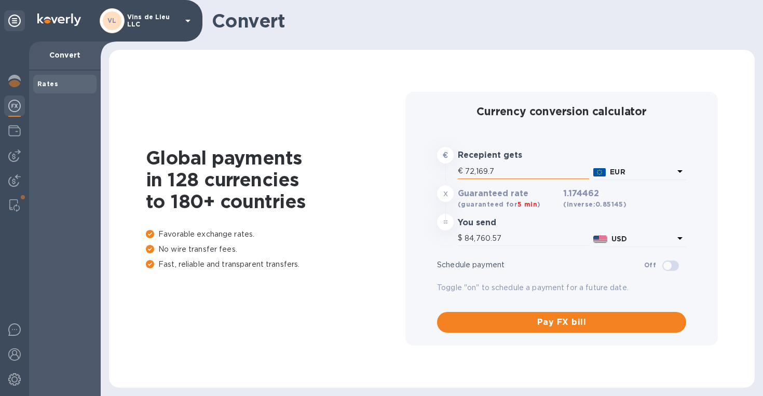
type input "72,169."
type input "84,759.75"
type input "7,216"
type input "8,474.92"
type input "721"
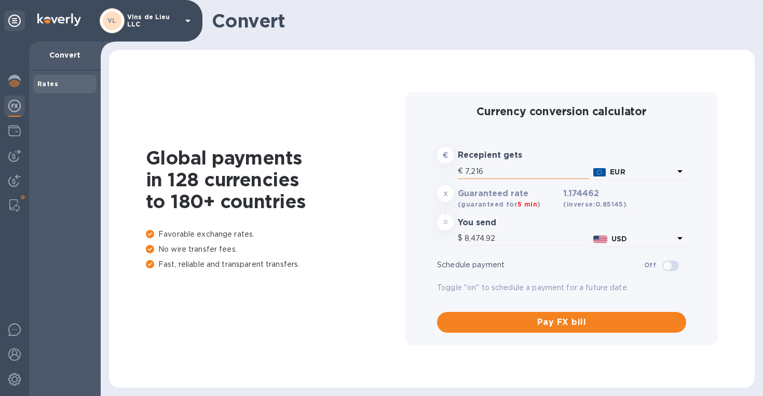
type input "846.79"
type input "72"
type input "84.56"
type input "7"
type input "8.22"
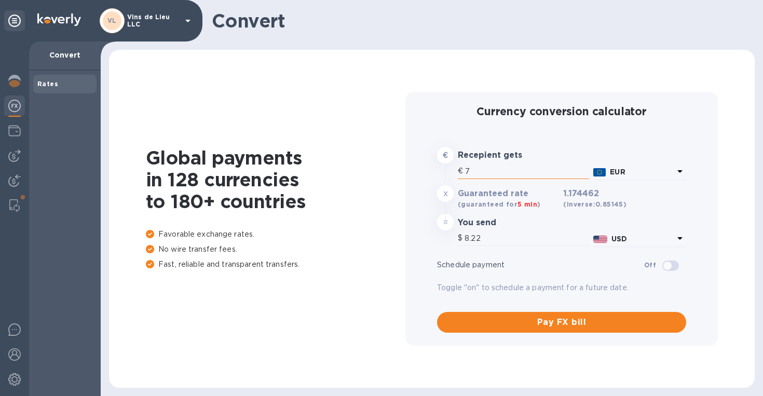
type input "71"
type input "83.39"
type input "716"
type input "840.91"
type input "7,169"
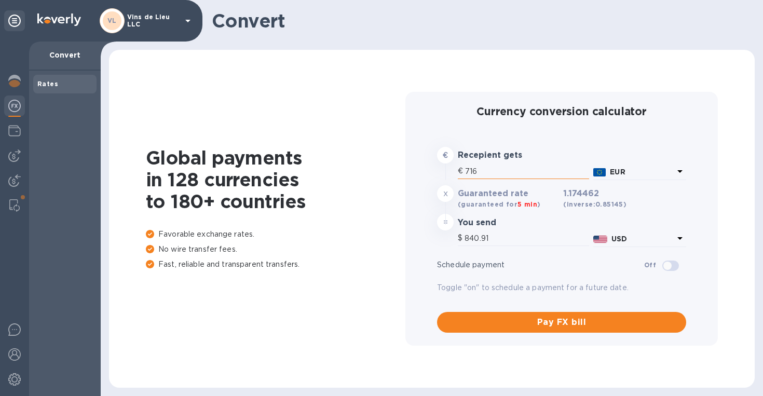
type input "8,419.72"
type input "7,169.7"
type input "8,420.54"
drag, startPoint x: 492, startPoint y: 173, endPoint x: 457, endPoint y: 167, distance: 36.3
click at [457, 167] on div "€ 7,169.7" at bounding box center [523, 172] width 135 height 22
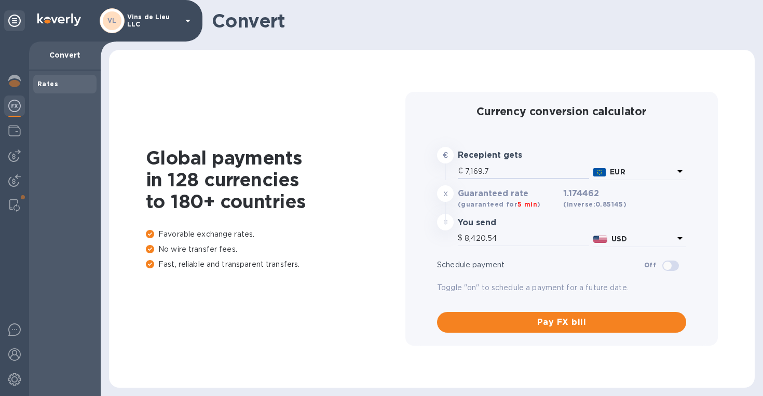
type input "2"
type input "2.35"
type input "26"
type input "30.54"
type input "266"
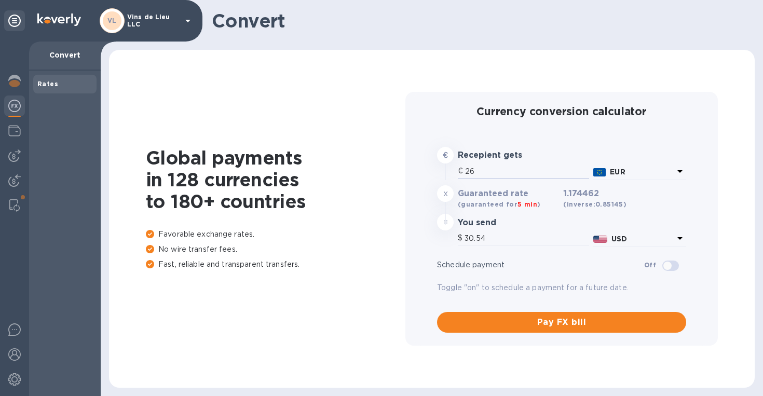
type input "312.41"
type input "266.8"
type input "313.35"
click at [13, 149] on img at bounding box center [14, 155] width 12 height 12
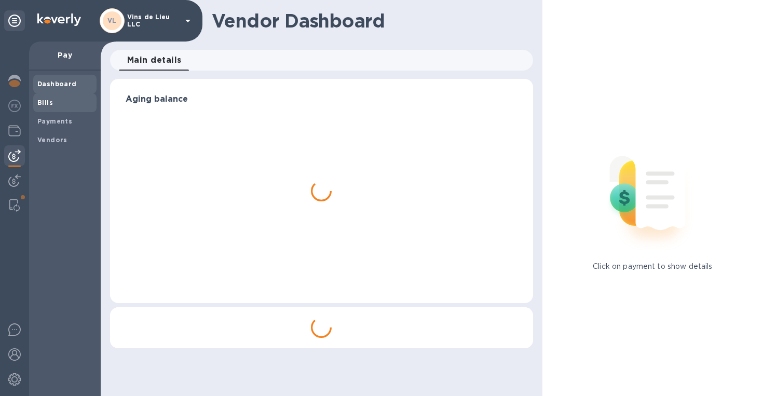
click at [62, 97] on div "Bills" at bounding box center [64, 102] width 63 height 19
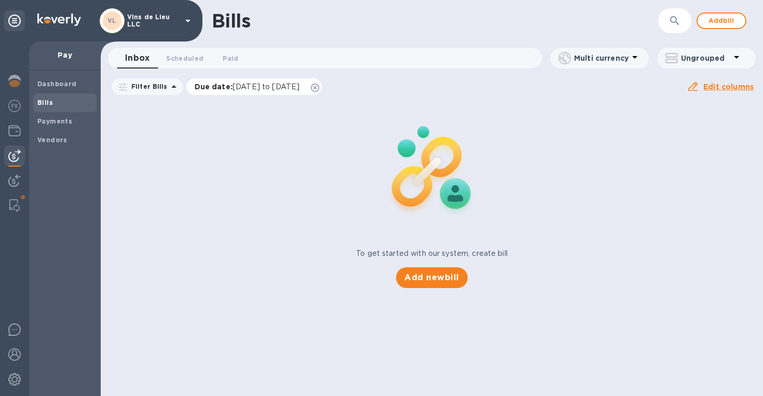
click at [319, 86] on icon at bounding box center [315, 88] width 8 height 8
click at [231, 53] on span "Paid 0" at bounding box center [231, 58] width 16 height 11
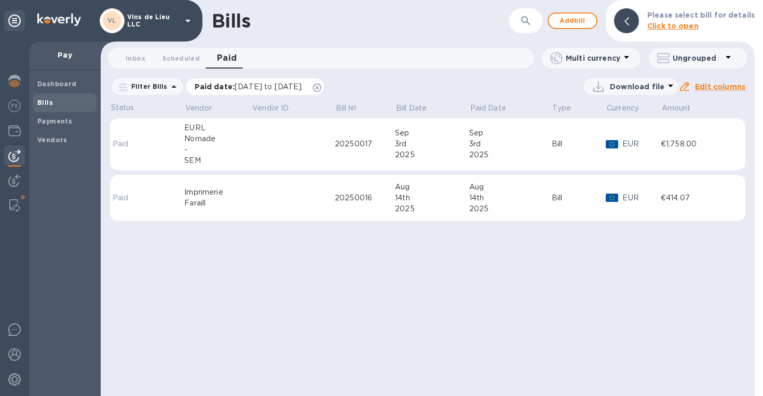
click at [321, 85] on icon at bounding box center [317, 88] width 8 height 8
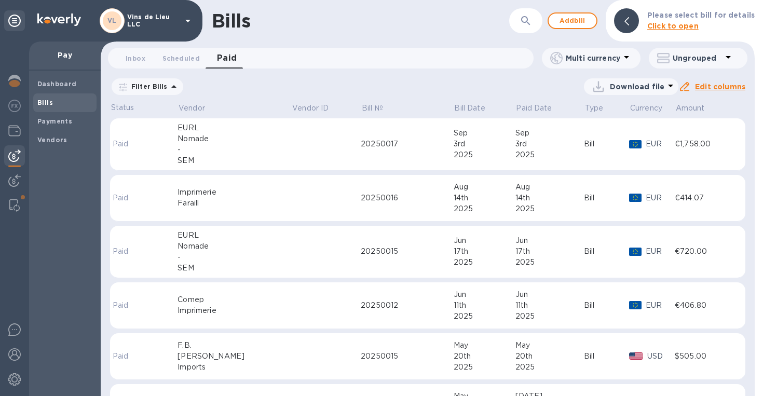
click at [205, 190] on div "Imprimerie" at bounding box center [234, 192] width 114 height 11
click at [205, 190] on td "Imprimerie Faraill" at bounding box center [234, 198] width 114 height 47
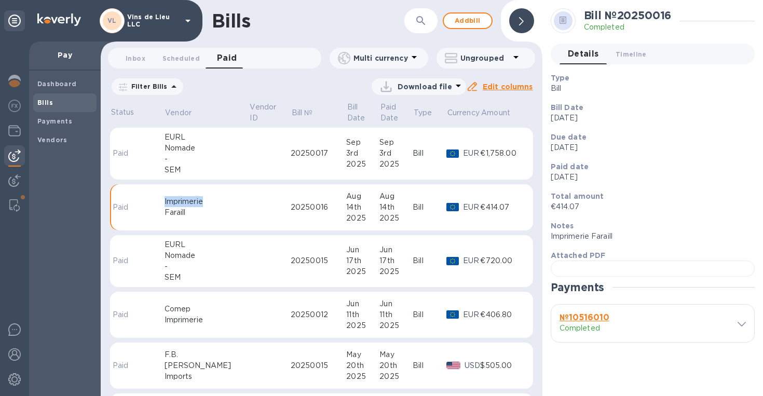
scroll to position [233, 0]
click at [738, 326] on icon at bounding box center [741, 324] width 8 height 5
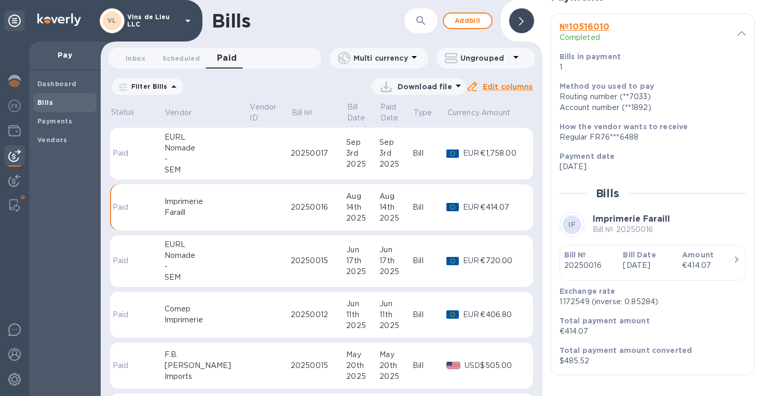
scroll to position [568, 0]
click at [18, 105] on img at bounding box center [14, 106] width 12 height 12
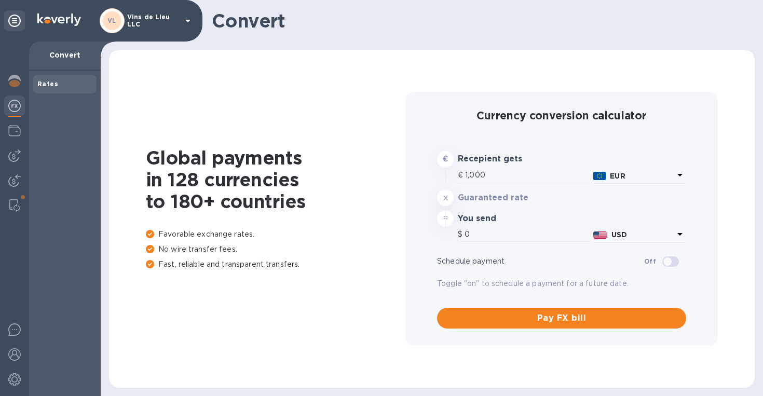
type input "1,174.46"
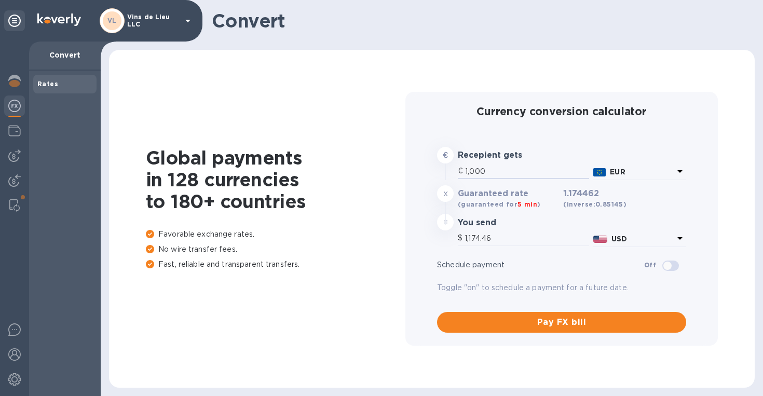
drag, startPoint x: 501, startPoint y: 175, endPoint x: 456, endPoint y: 167, distance: 46.4
click at [456, 167] on div "€ 1,000" at bounding box center [523, 172] width 135 height 22
type input "2"
type input "2.35"
type input "22"
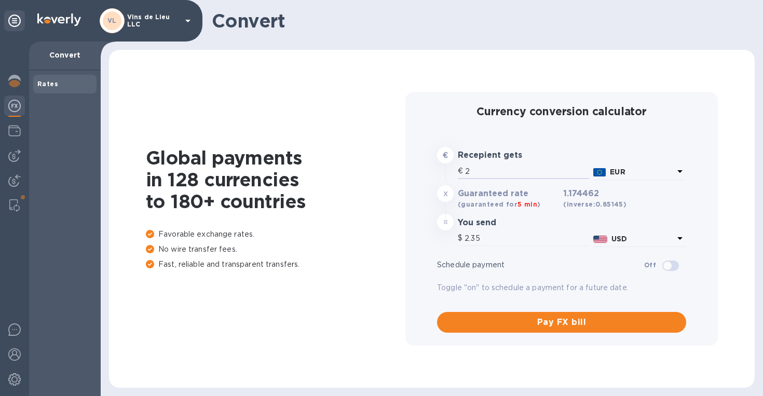
type input "25.84"
type input "226"
type input "265.43"
type input "226.8"
type input "266.37"
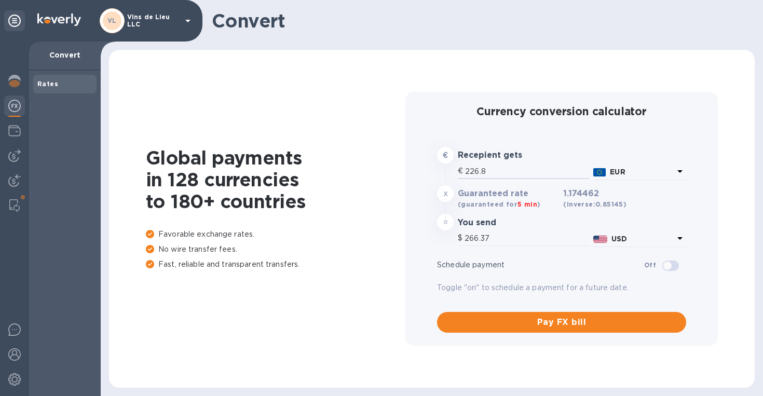
type input "226."
type input "265.43"
type input "22"
type input "25.84"
type input "2"
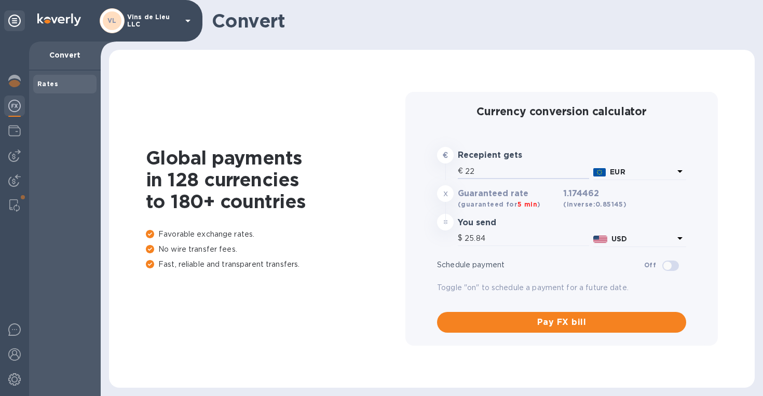
type input "2.35"
type input "26"
type input "30.54"
type input "266"
type input "312.41"
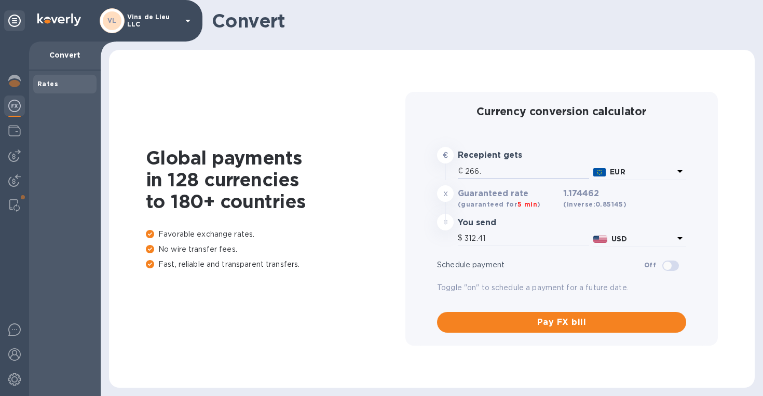
type input "266.8"
type input "313.35"
type input "266.8"
